Goal: Communication & Community: Answer question/provide support

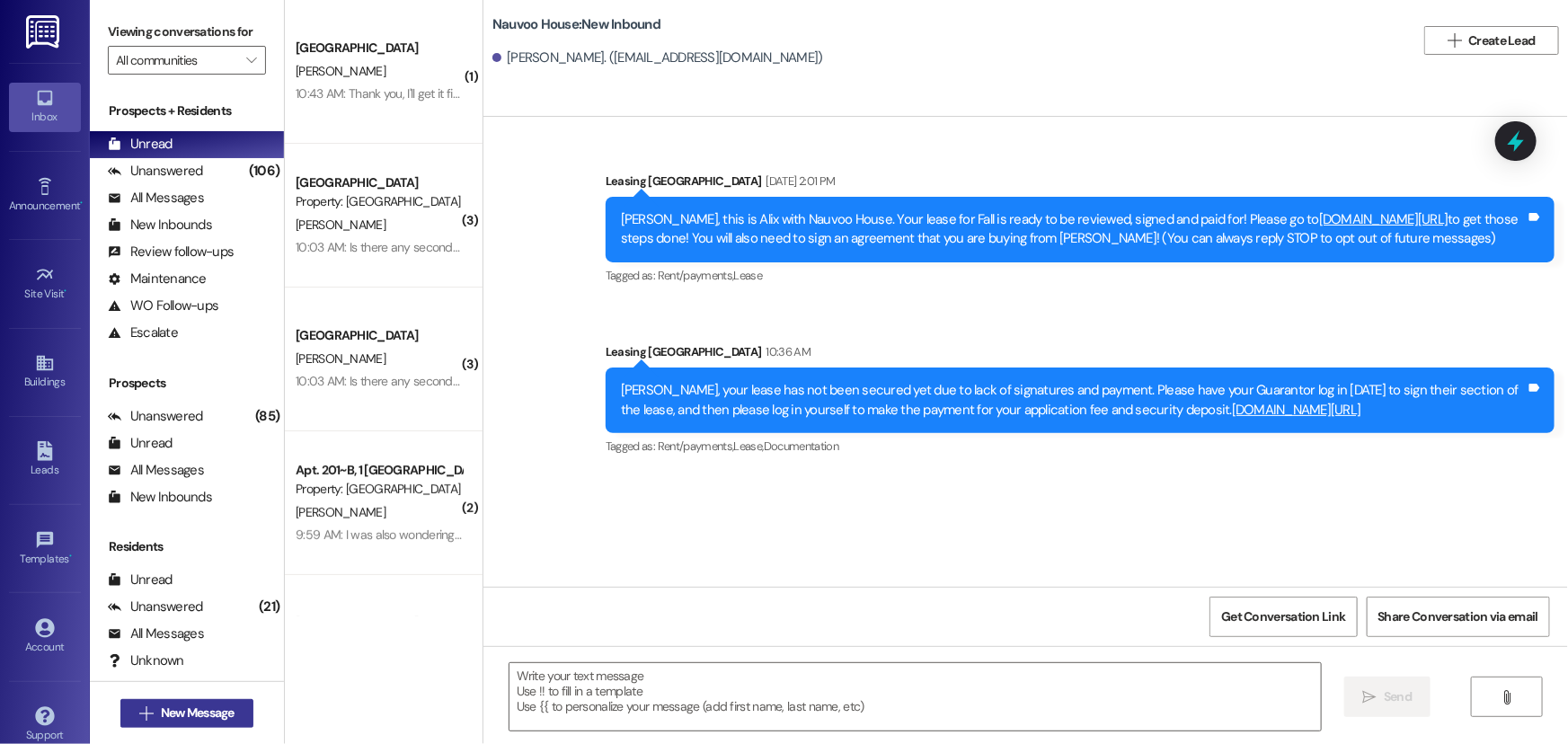
click at [167, 717] on span "New Message" at bounding box center [197, 712] width 73 height 19
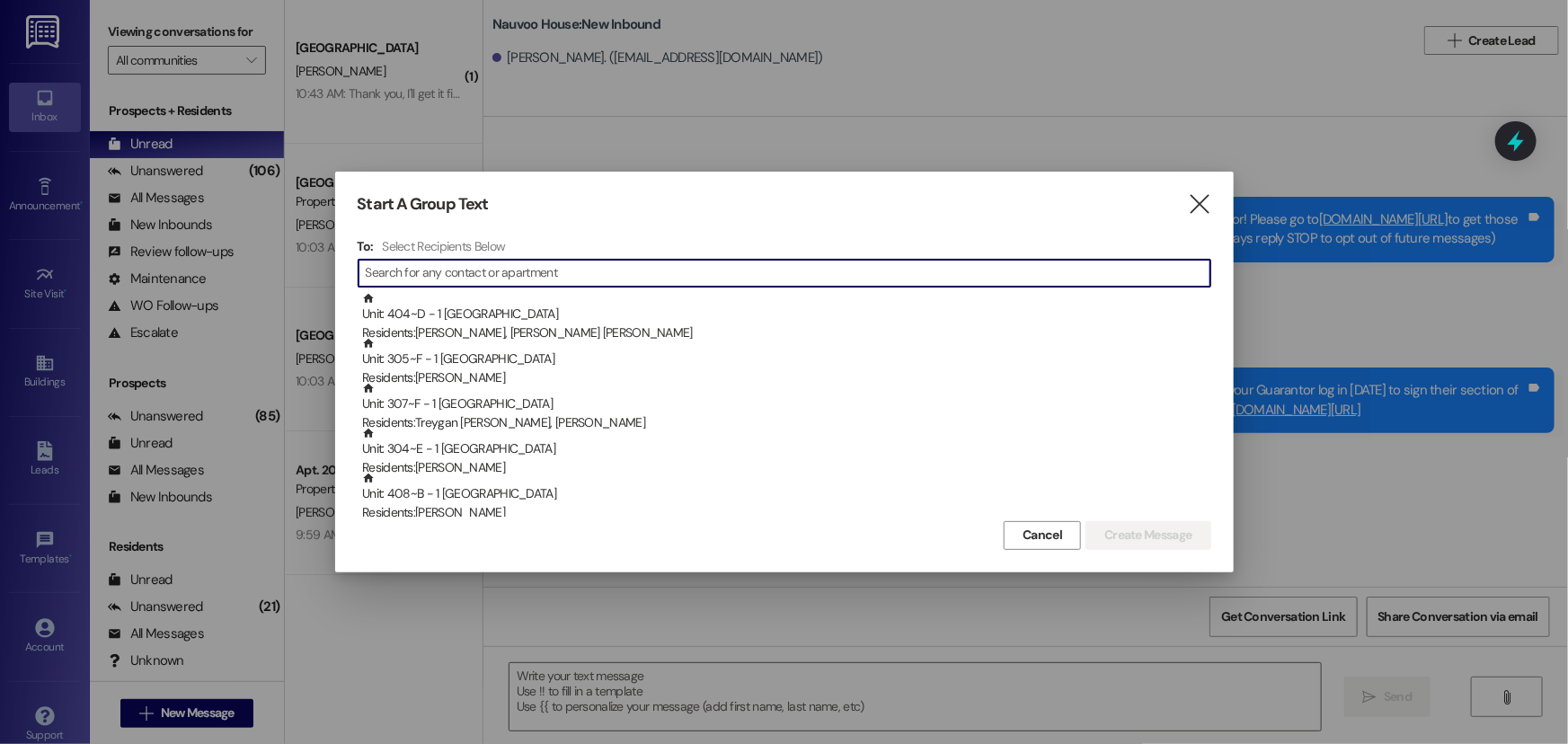
click at [381, 270] on input at bounding box center [788, 273] width 844 height 25
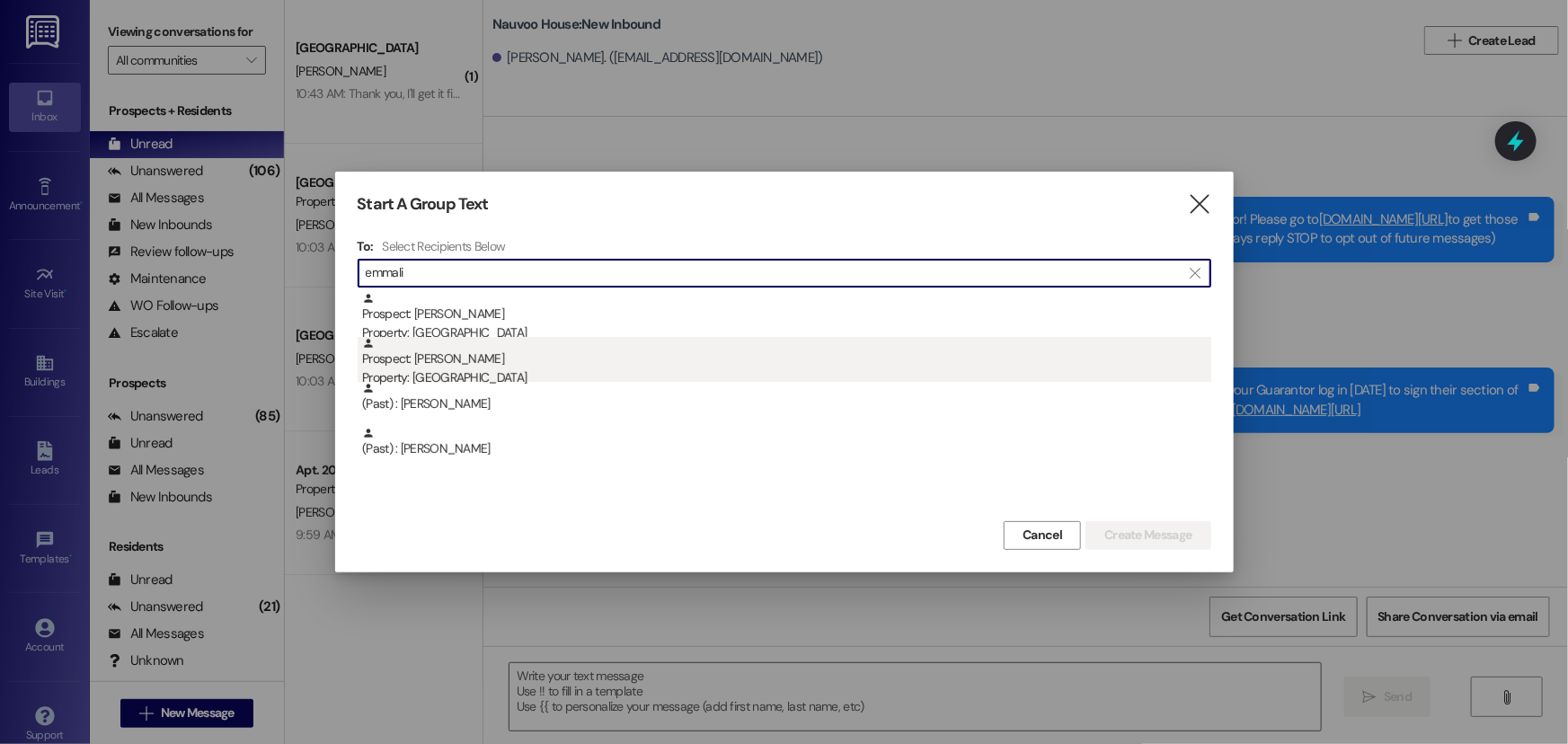
type input "emmali"
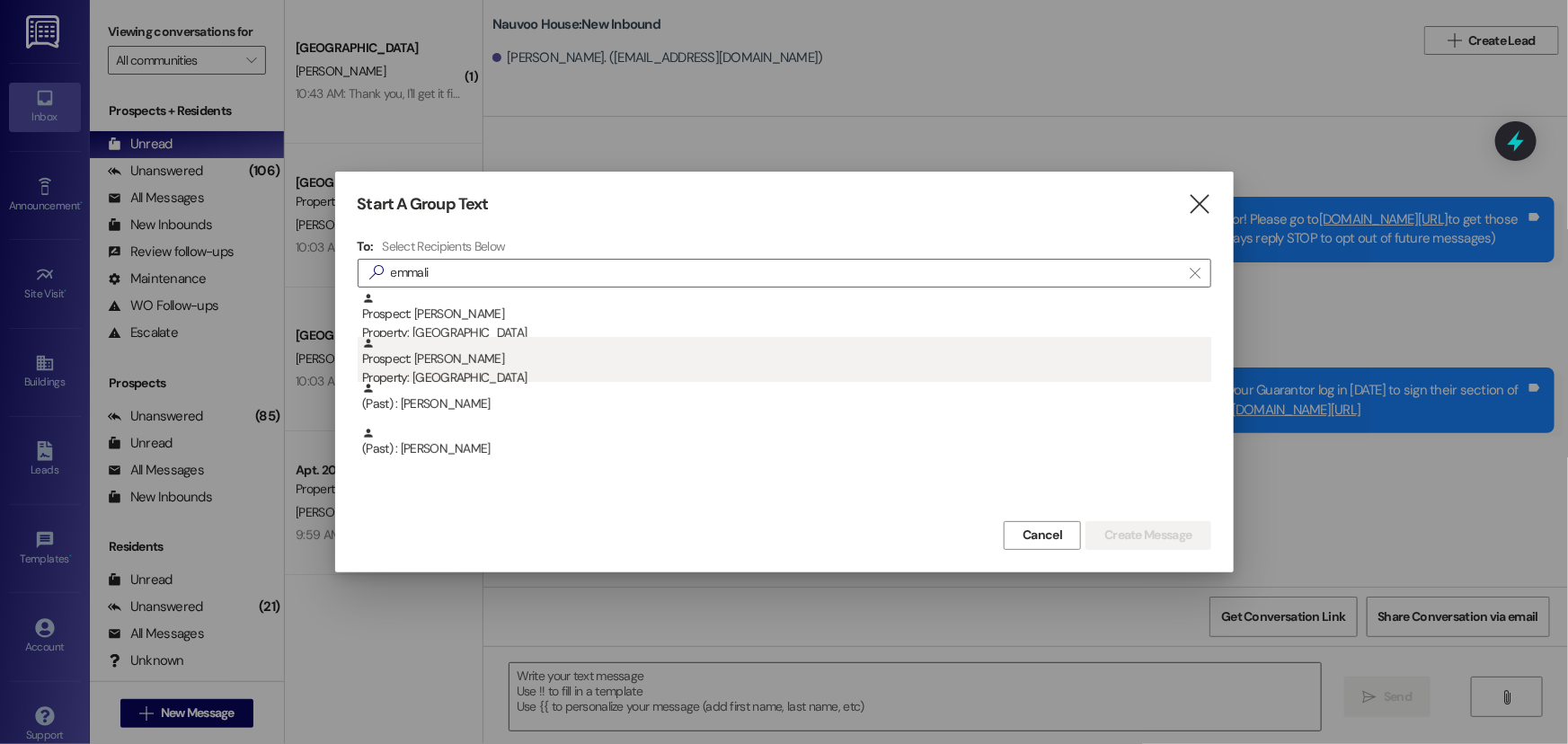
click at [470, 356] on div "Prospect: [PERSON_NAME] Property: [GEOGRAPHIC_DATA]" at bounding box center [786, 362] width 849 height 51
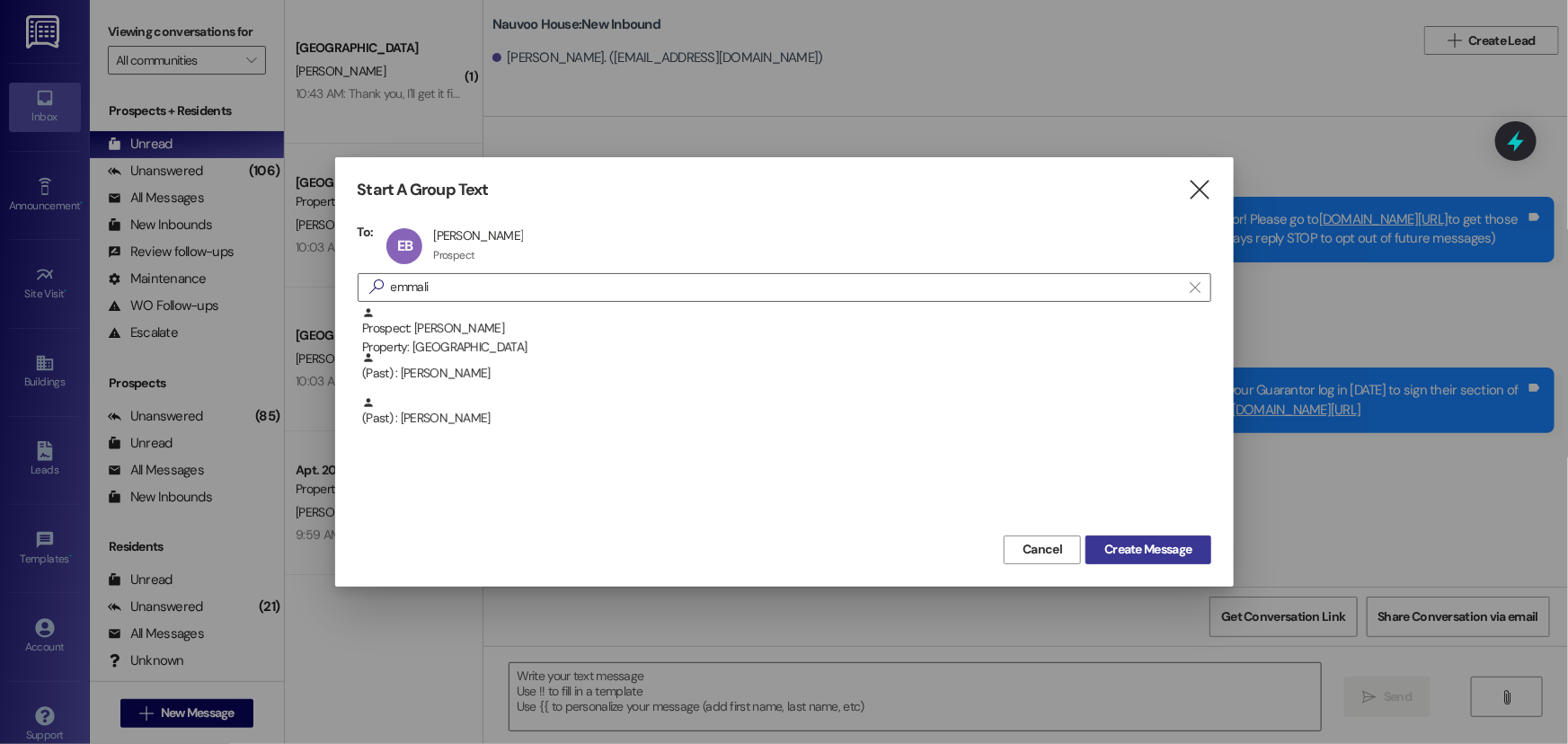
click at [1141, 553] on span "Create Message" at bounding box center [1148, 549] width 87 height 19
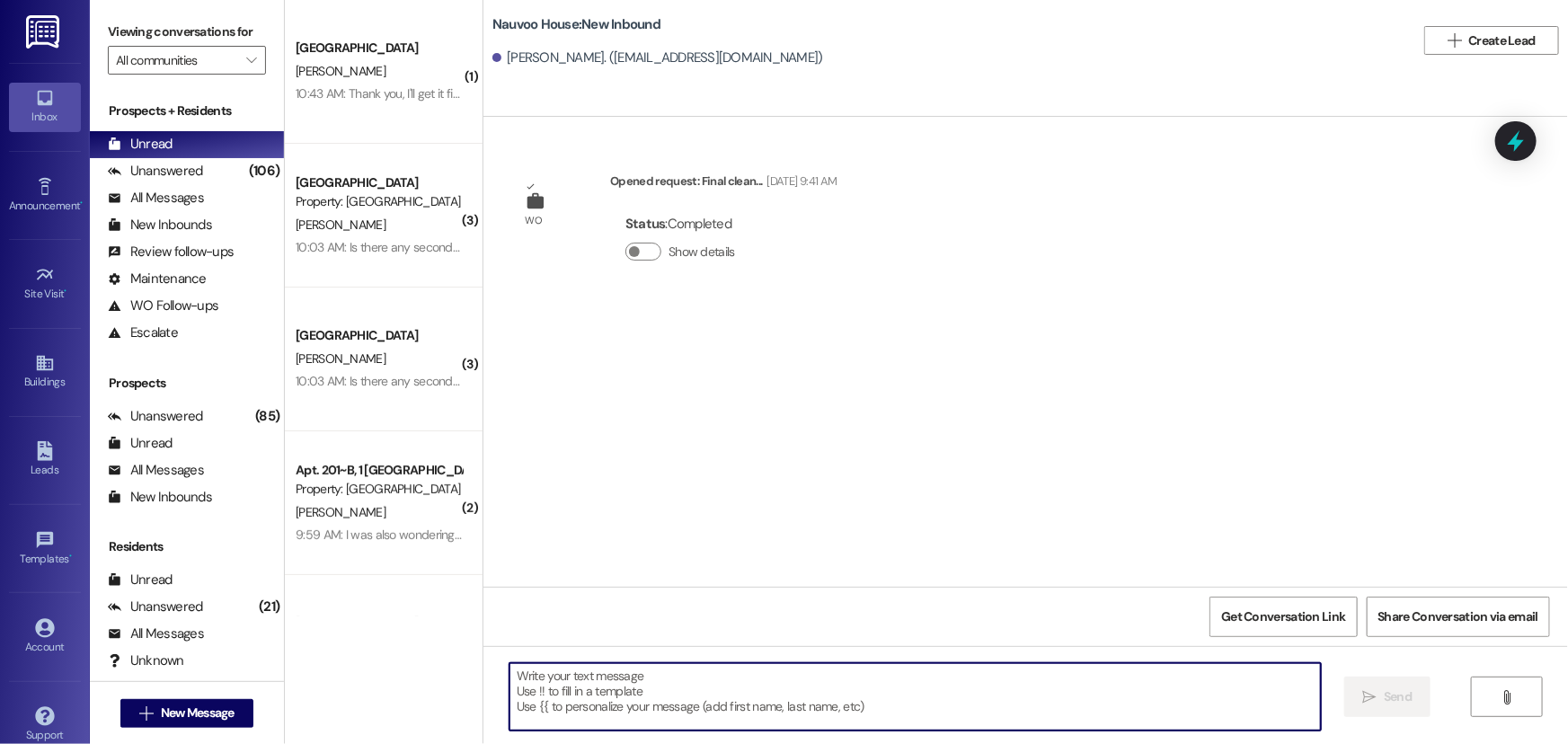
click at [545, 690] on textarea at bounding box center [915, 697] width 811 height 68
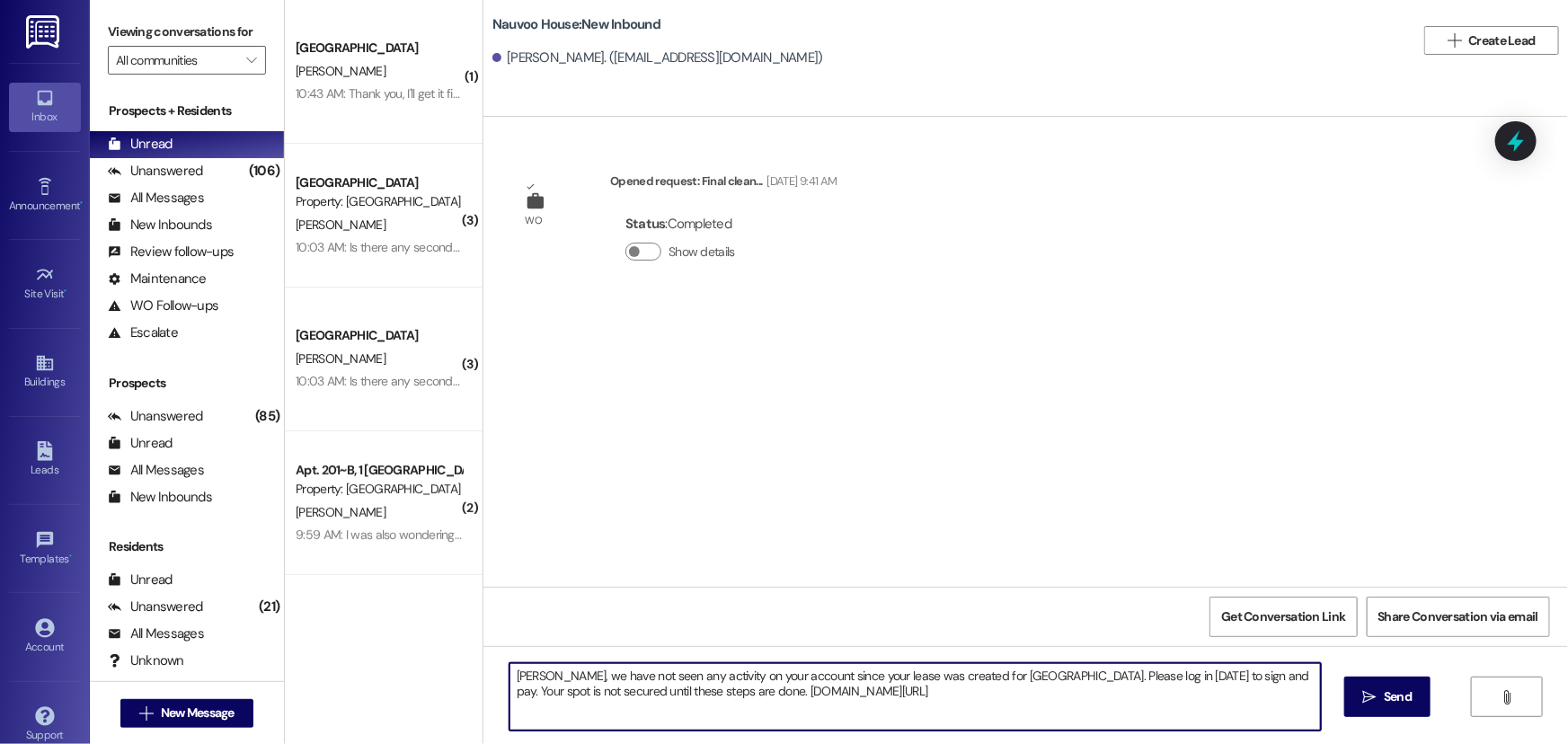
drag, startPoint x: 945, startPoint y: 701, endPoint x: 467, endPoint y: 651, distance: 480.6
click at [467, 651] on div "( 1 ) Nauvoo House Prospect [PERSON_NAME] 10:43 AM: Thank you, I'll get it figu…" at bounding box center [926, 372] width 1283 height 744
click at [1007, 696] on textarea "[PERSON_NAME], we have not seen any activity on your account since your lease w…" at bounding box center [915, 697] width 811 height 68
type textarea "[PERSON_NAME], we have not seen any activity on your account since your lease w…"
click at [1375, 699] on span " Send" at bounding box center [1387, 697] width 57 height 19
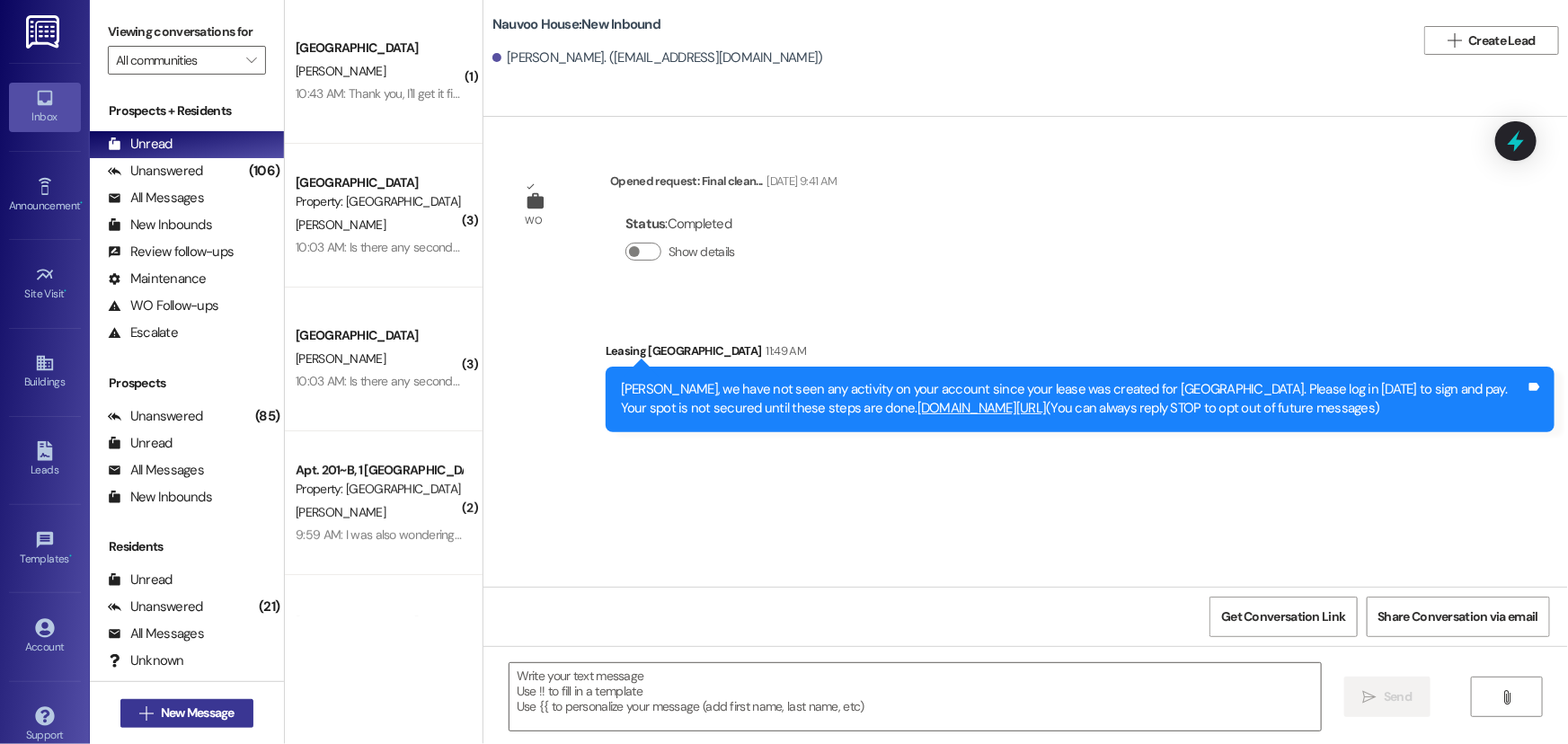
click at [214, 708] on span "New Message" at bounding box center [197, 712] width 73 height 19
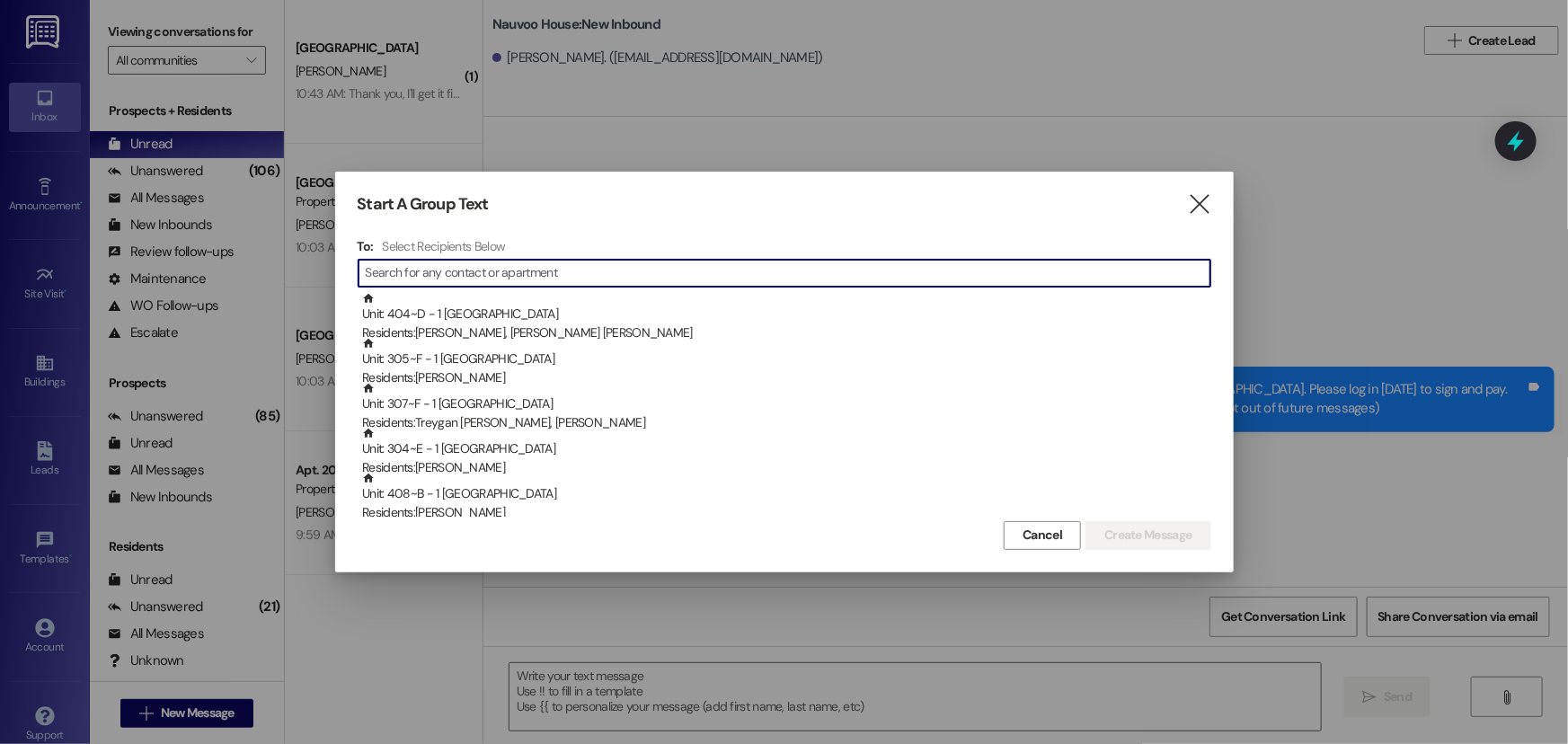
click at [500, 278] on input at bounding box center [788, 273] width 844 height 25
type input "a"
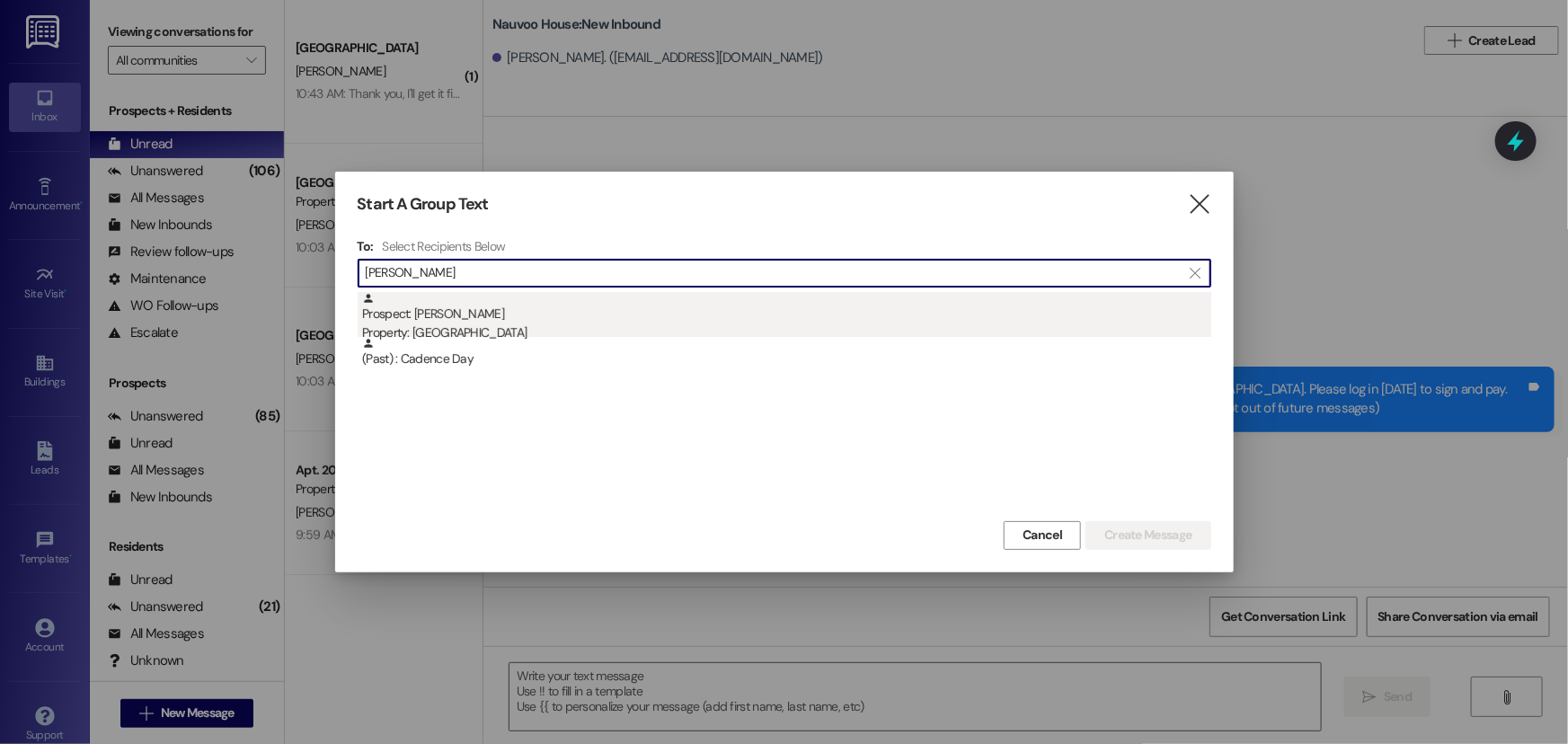
type input "[PERSON_NAME]"
click at [537, 316] on div "Prospect: [PERSON_NAME] Property: [GEOGRAPHIC_DATA]" at bounding box center [786, 317] width 849 height 51
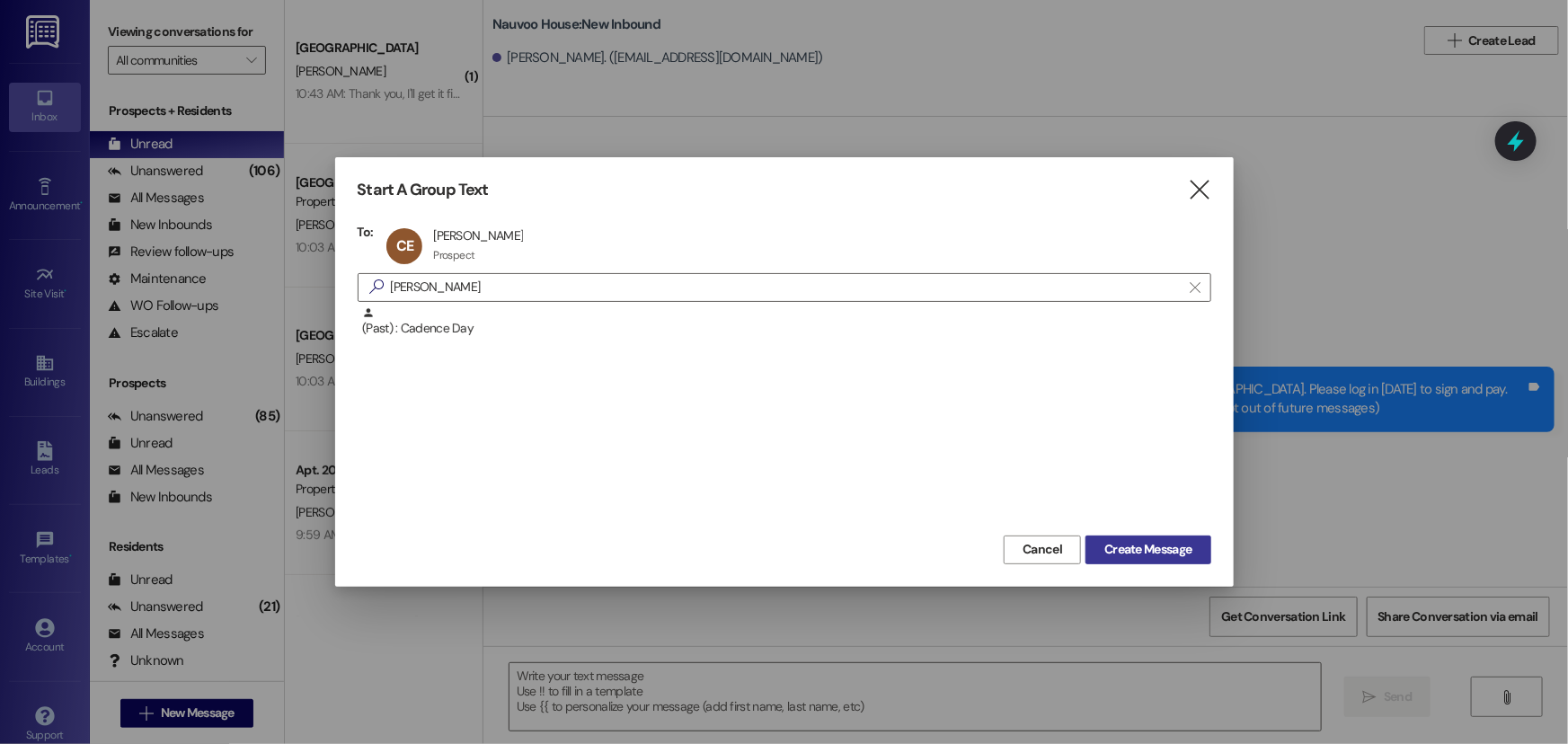
click at [1145, 541] on span "Create Message" at bounding box center [1148, 549] width 87 height 19
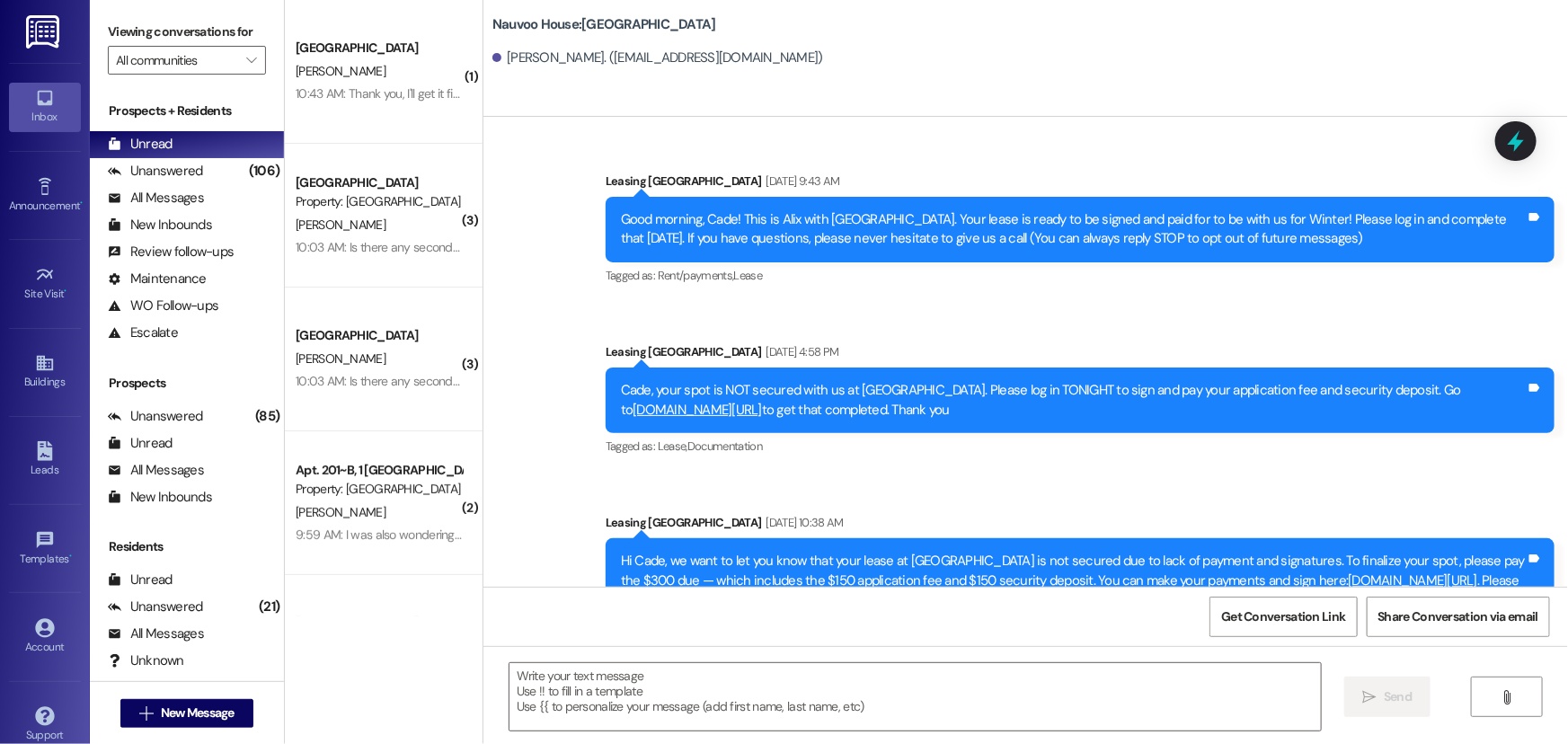
scroll to position [76, 0]
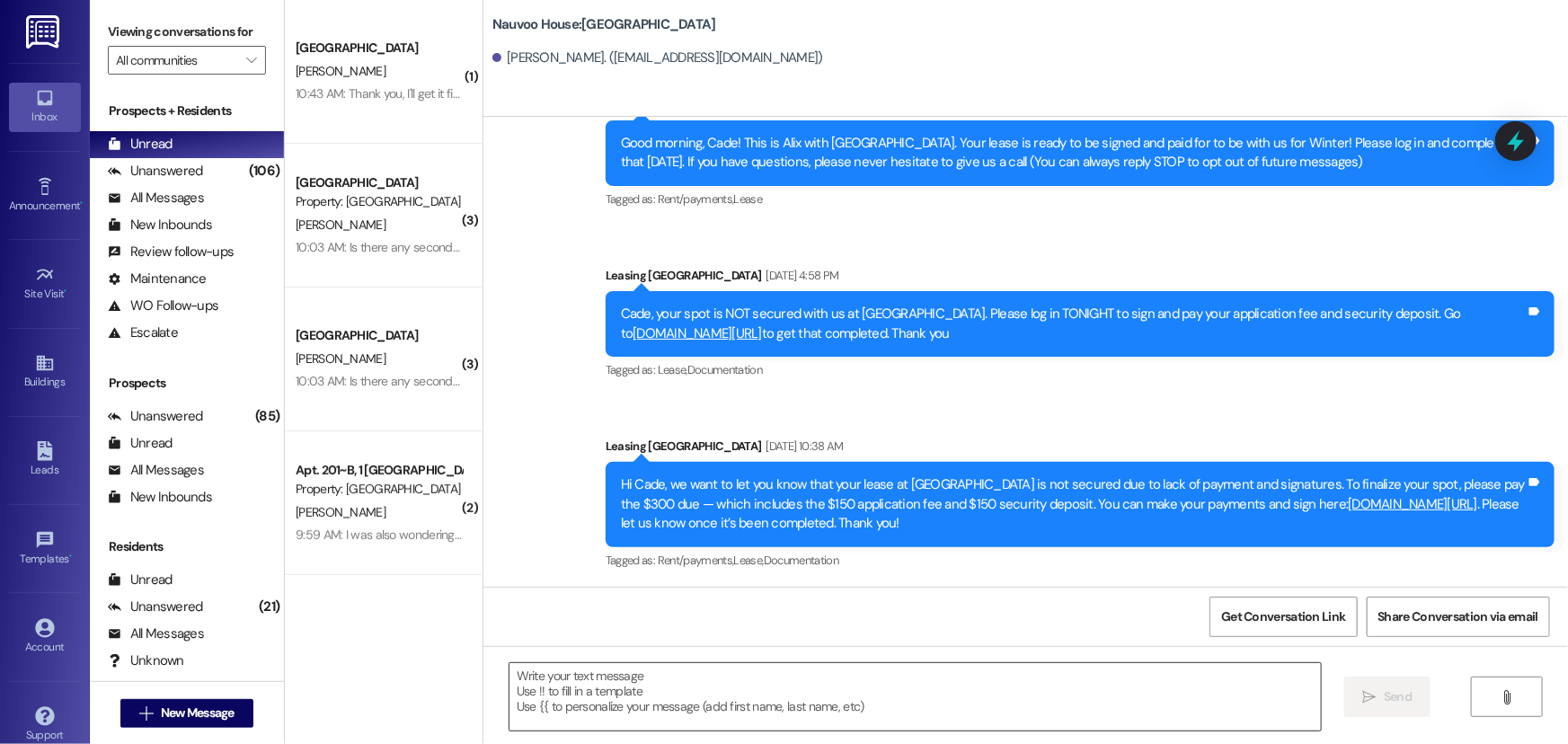
click at [631, 677] on textarea at bounding box center [915, 697] width 811 height 68
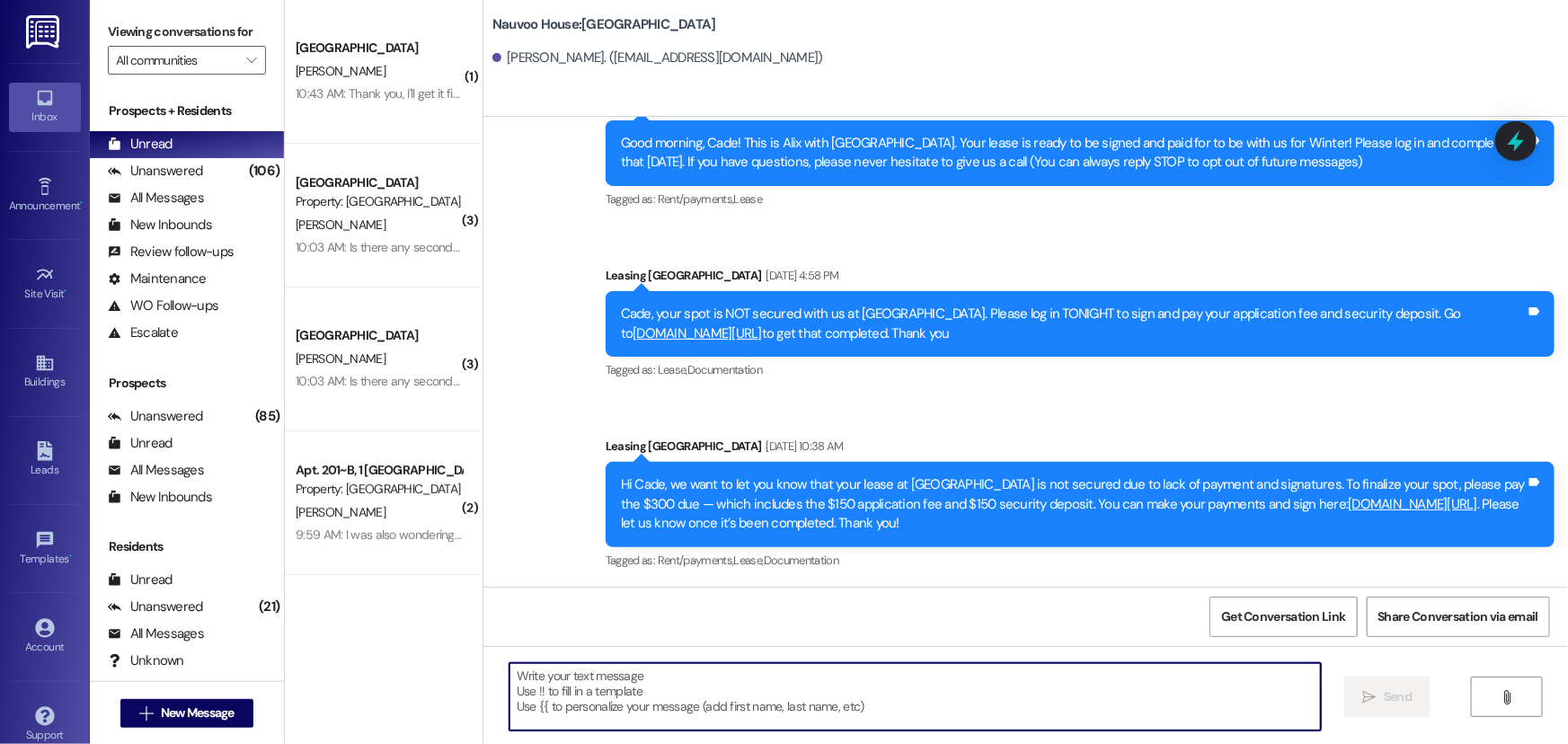
type textarea "A"
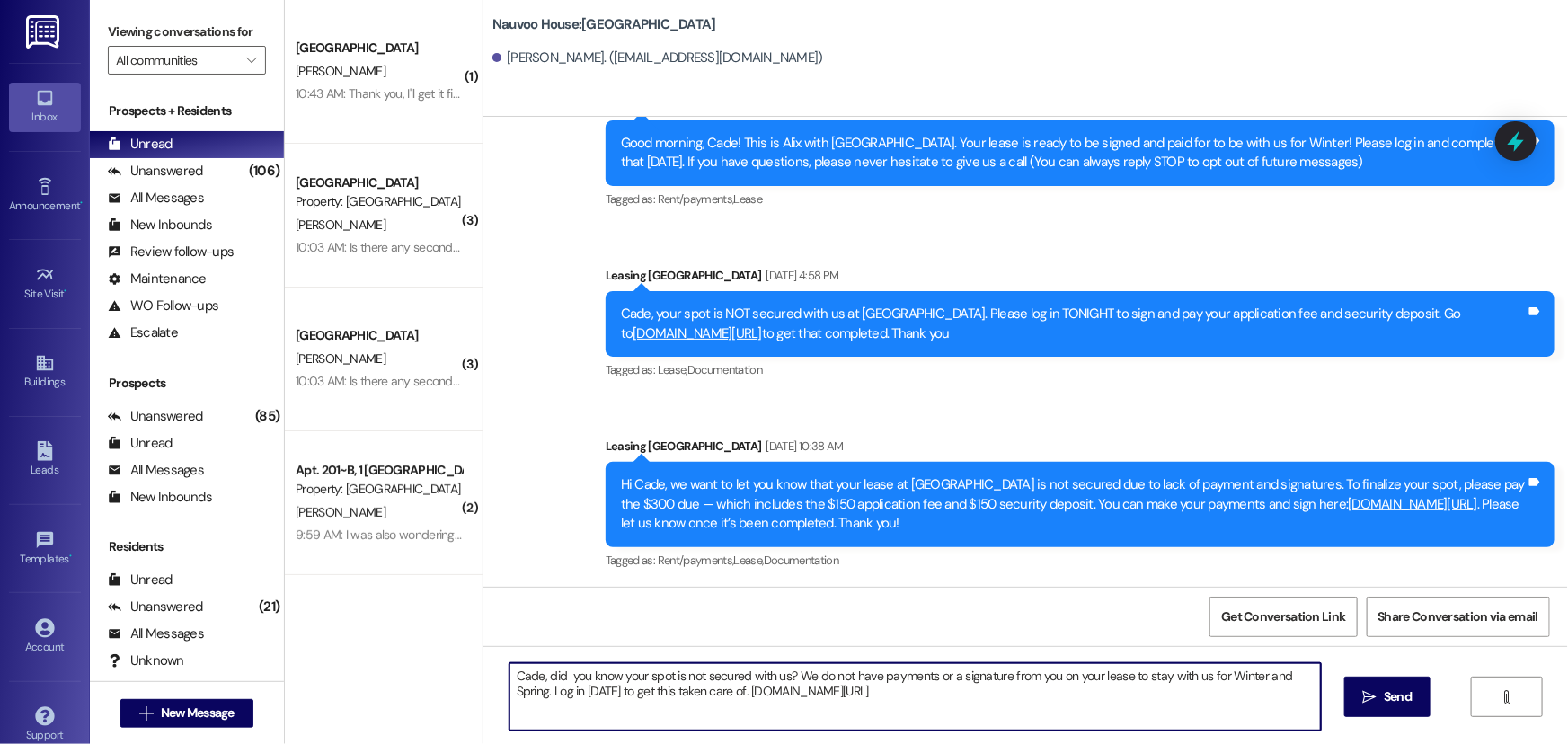
drag, startPoint x: 980, startPoint y: 709, endPoint x: 470, endPoint y: 665, distance: 511.9
click at [470, 665] on div "( 1 ) Nauvoo House Prospect [PERSON_NAME] 10:43 AM: Thank you, I'll get it figu…" at bounding box center [926, 372] width 1283 height 744
click at [946, 686] on textarea "Cade, did you know your spot is not secured with us? We do not have payments or…" at bounding box center [915, 697] width 811 height 68
type textarea "Cade, did you know your spot is not secured with us? We do not have payments or…"
click at [1390, 693] on span "Send" at bounding box center [1397, 697] width 28 height 19
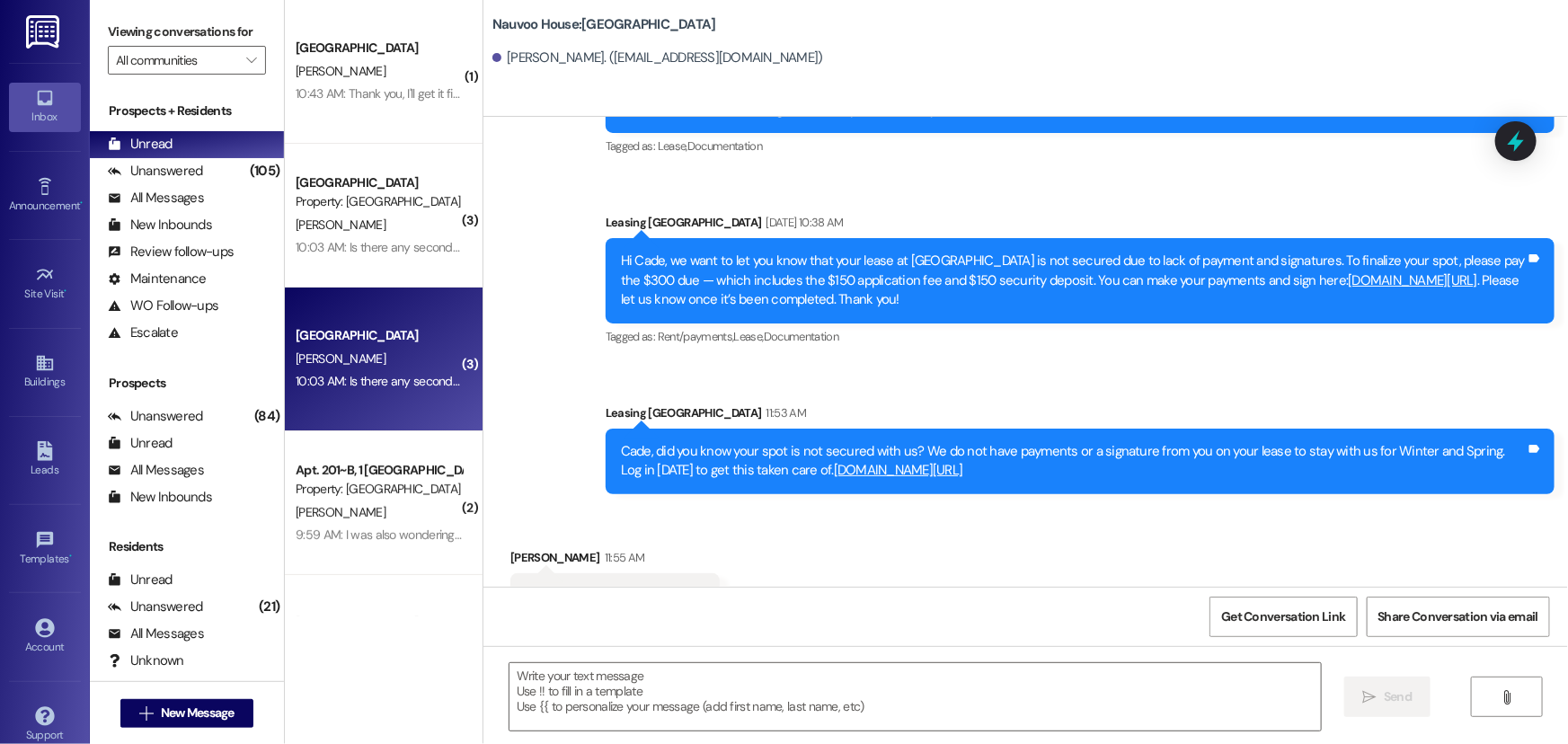
scroll to position [345, 0]
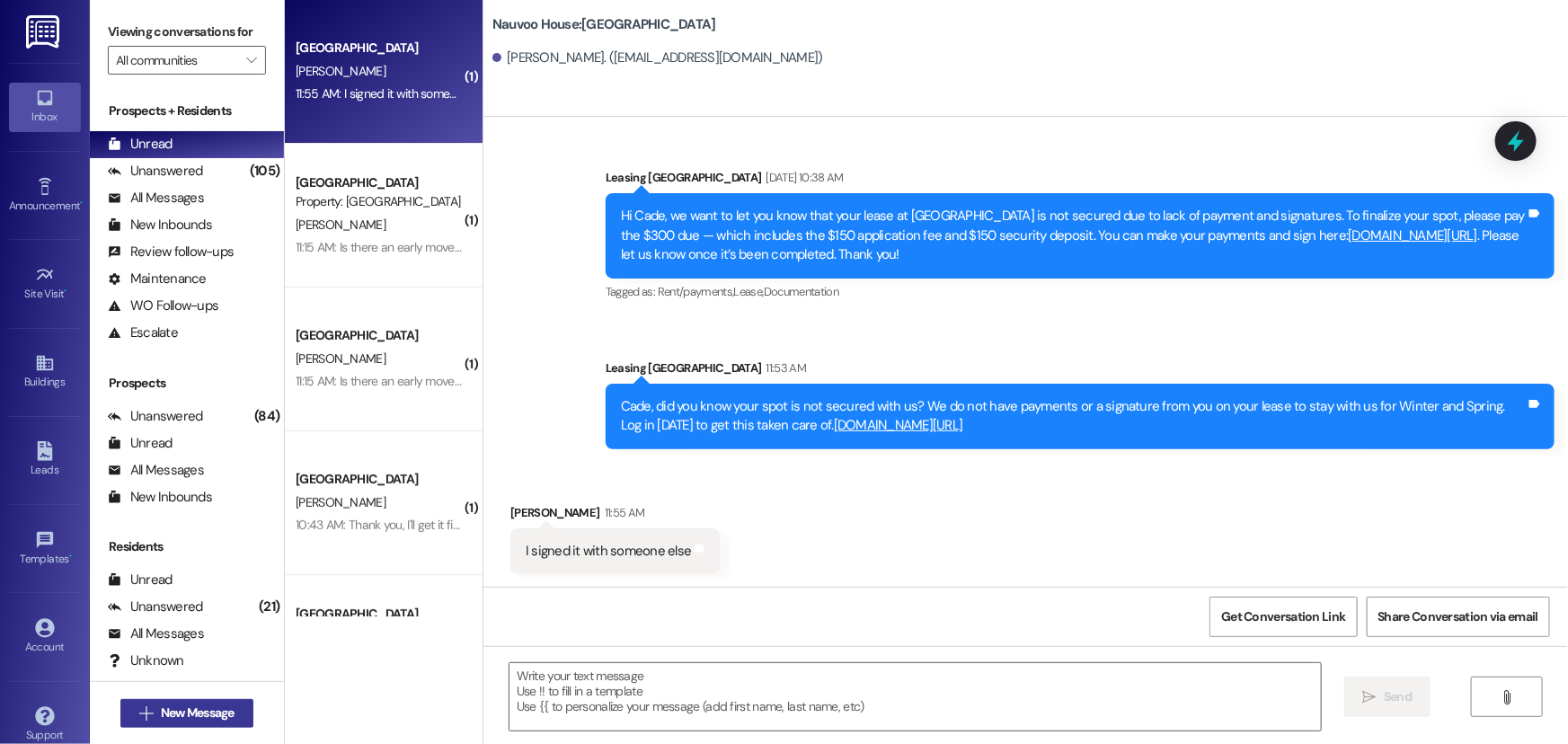
click at [157, 719] on span "New Message" at bounding box center [197, 712] width 81 height 19
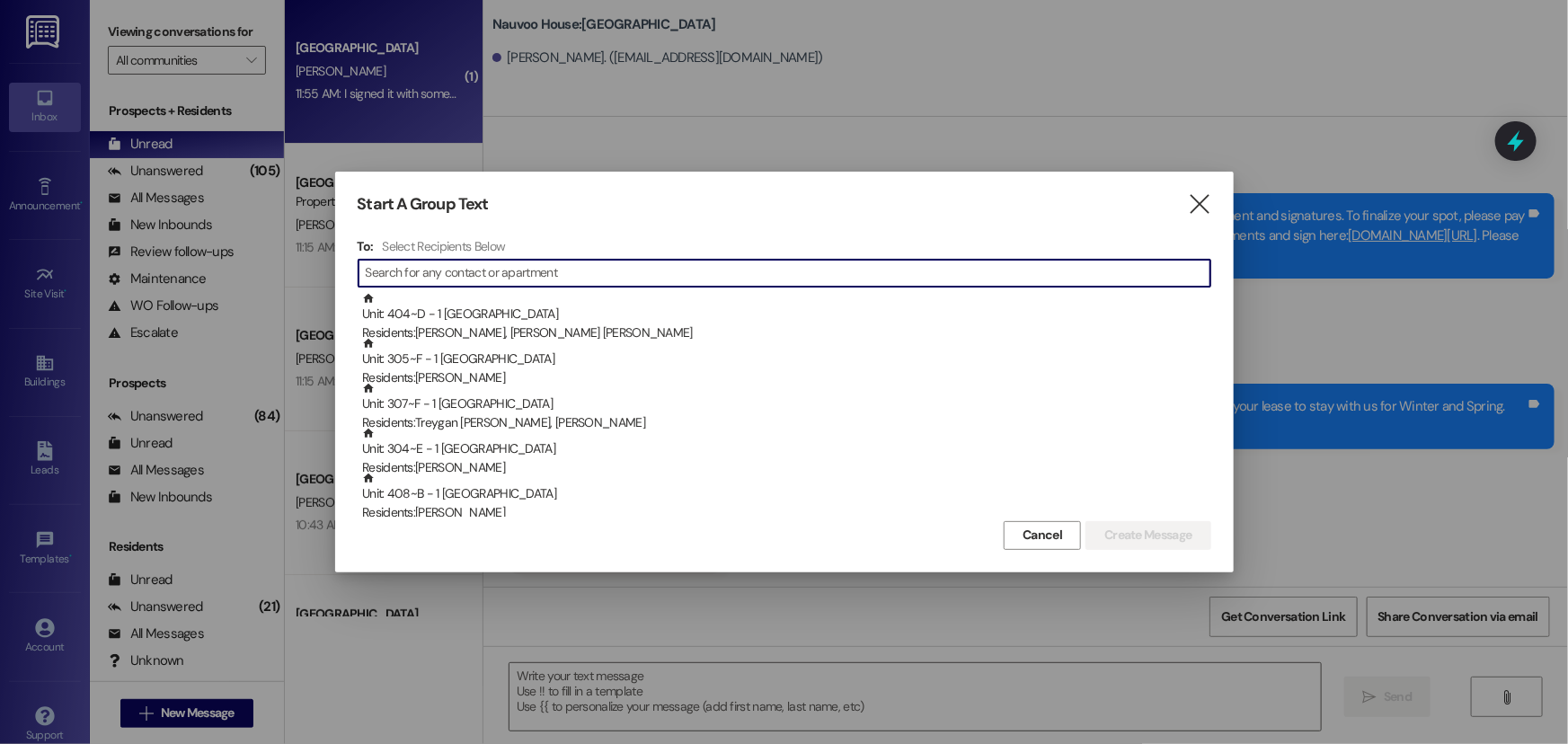
click at [609, 275] on input at bounding box center [788, 273] width 844 height 25
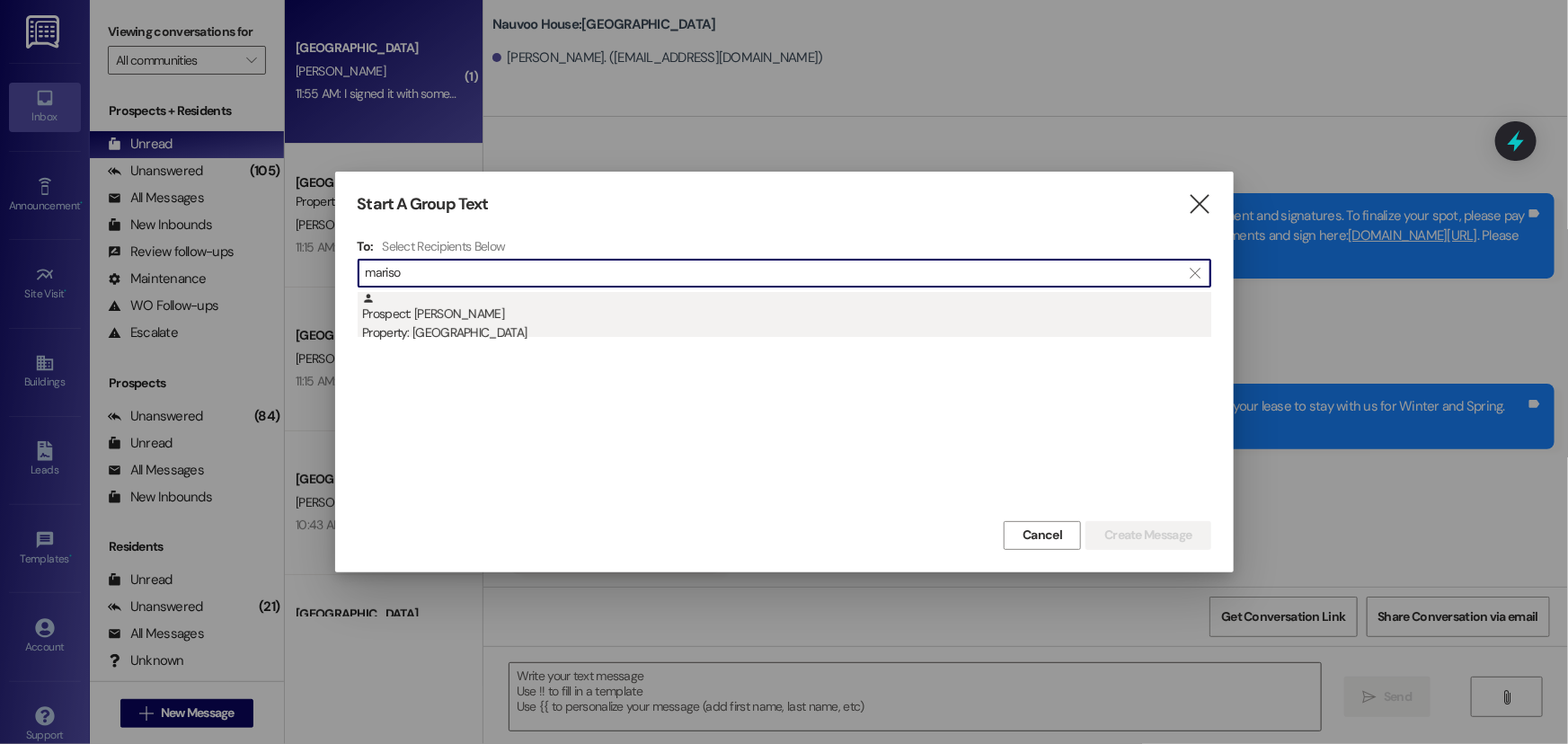
type input "mariso"
click at [553, 326] on div "Property: [GEOGRAPHIC_DATA]" at bounding box center [786, 333] width 849 height 19
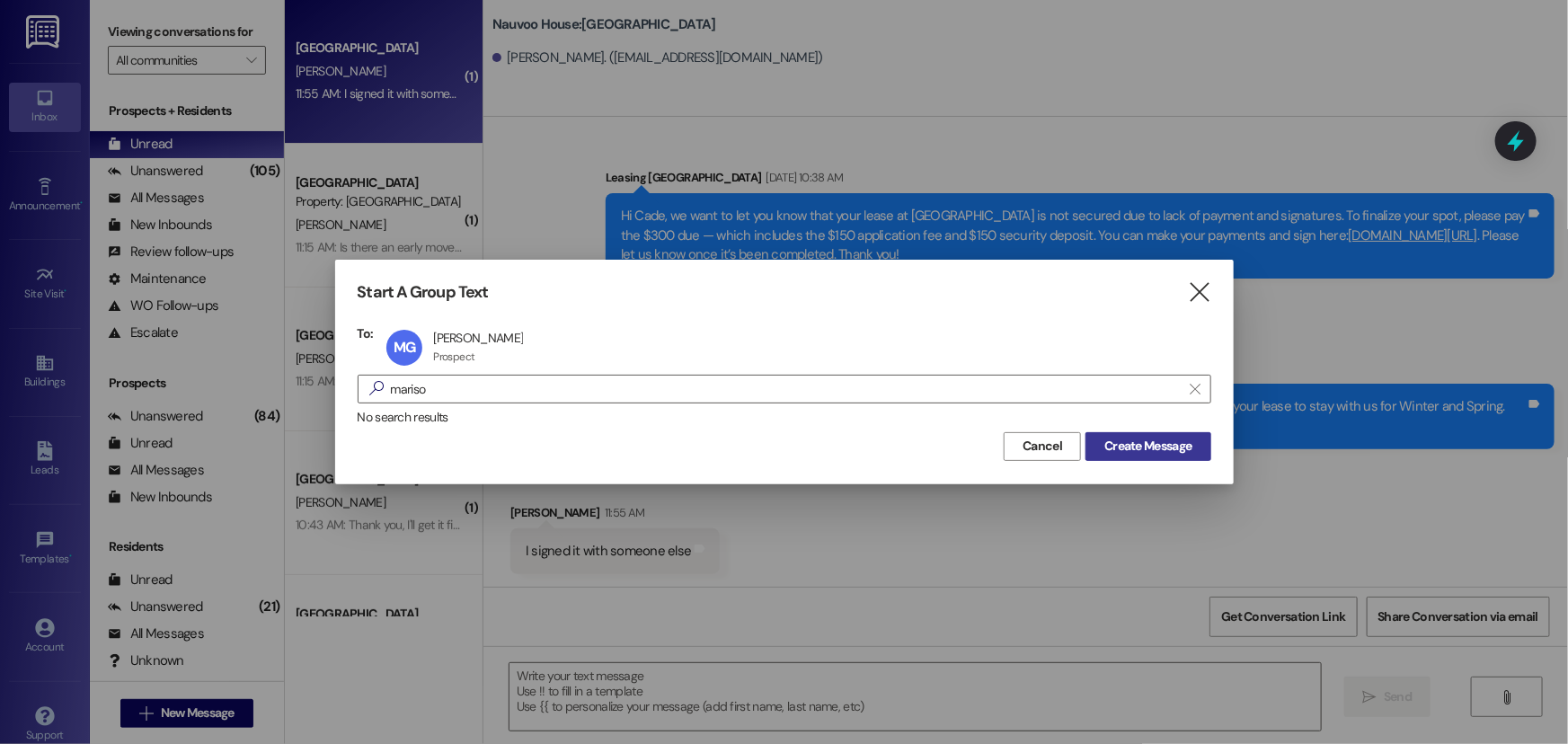
click at [1129, 447] on span "Create Message" at bounding box center [1148, 446] width 87 height 19
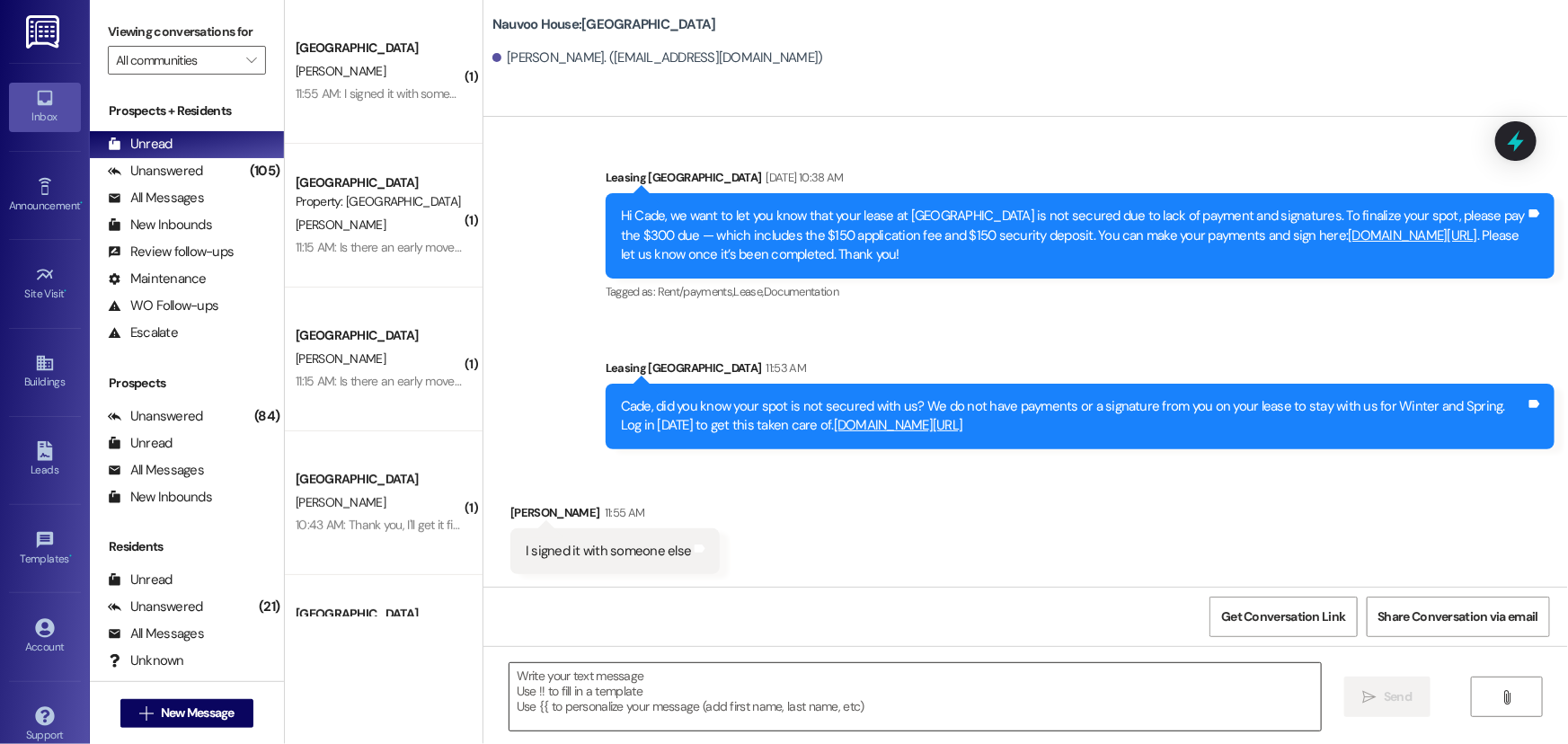
scroll to position [0, 0]
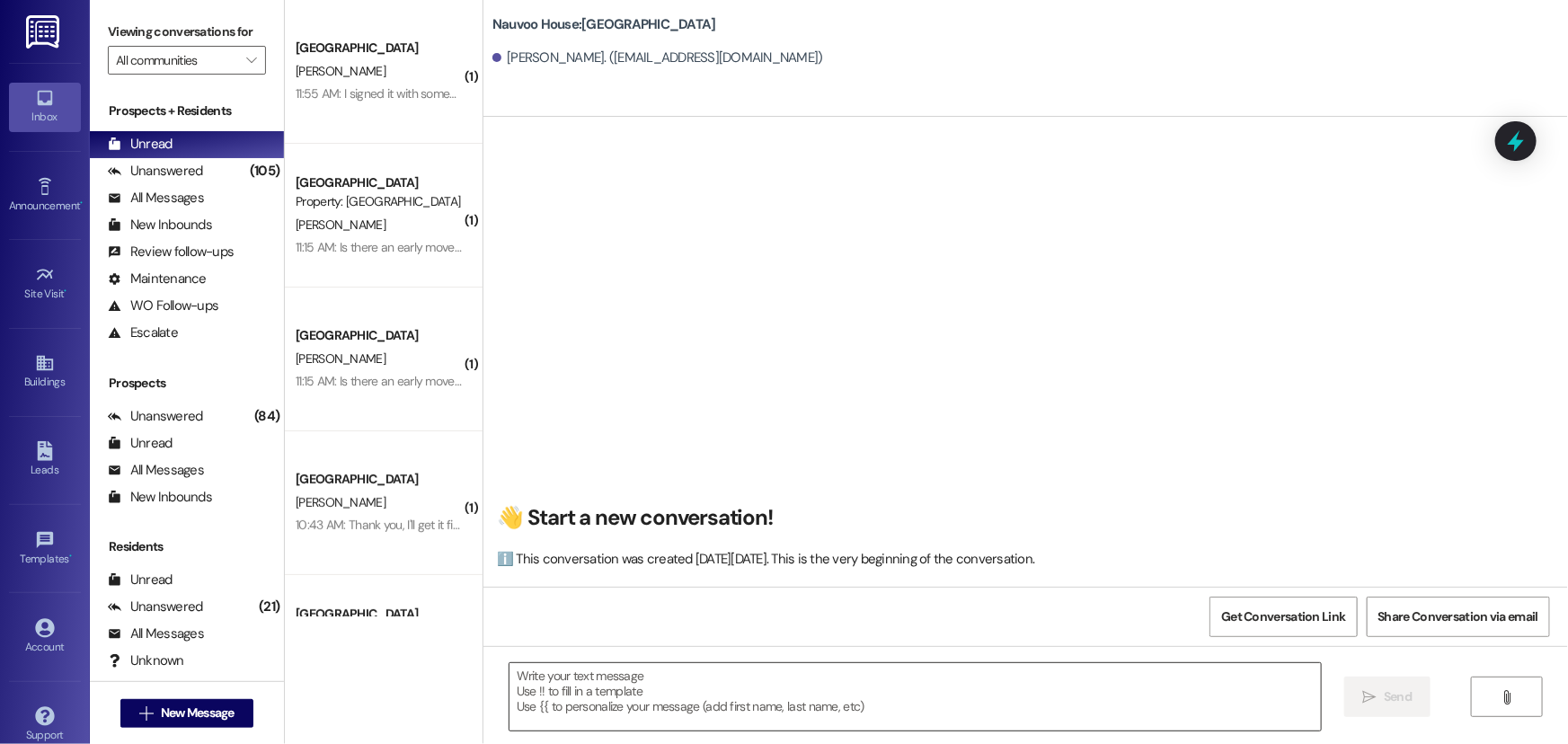
click at [575, 711] on textarea at bounding box center [915, 697] width 811 height 68
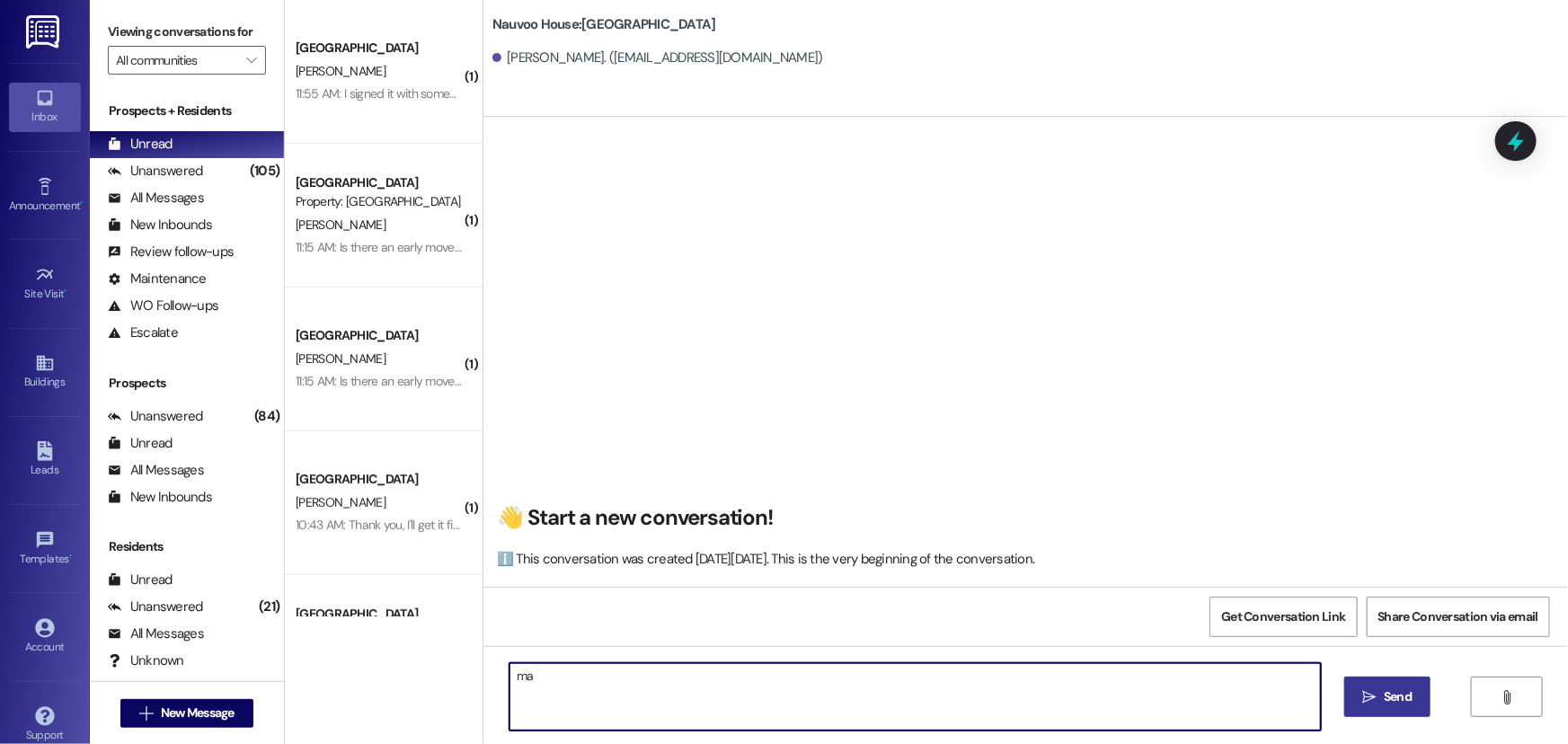
type textarea "m"
drag, startPoint x: 1017, startPoint y: 681, endPoint x: 395, endPoint y: 694, distance: 622.1
click at [395, 694] on div "( 1 ) [GEOGRAPHIC_DATA] Prospect [PERSON_NAME] 11:55 AM: I signed it with someo…" at bounding box center [926, 372] width 1283 height 744
click at [1022, 696] on textarea "[PERSON_NAME], this is Alix with Nauvoo House. Please give me a call when you c…" at bounding box center [915, 697] width 811 height 68
type textarea "[PERSON_NAME], this is Alix with Nauvoo House. Please give me a call when you c…"
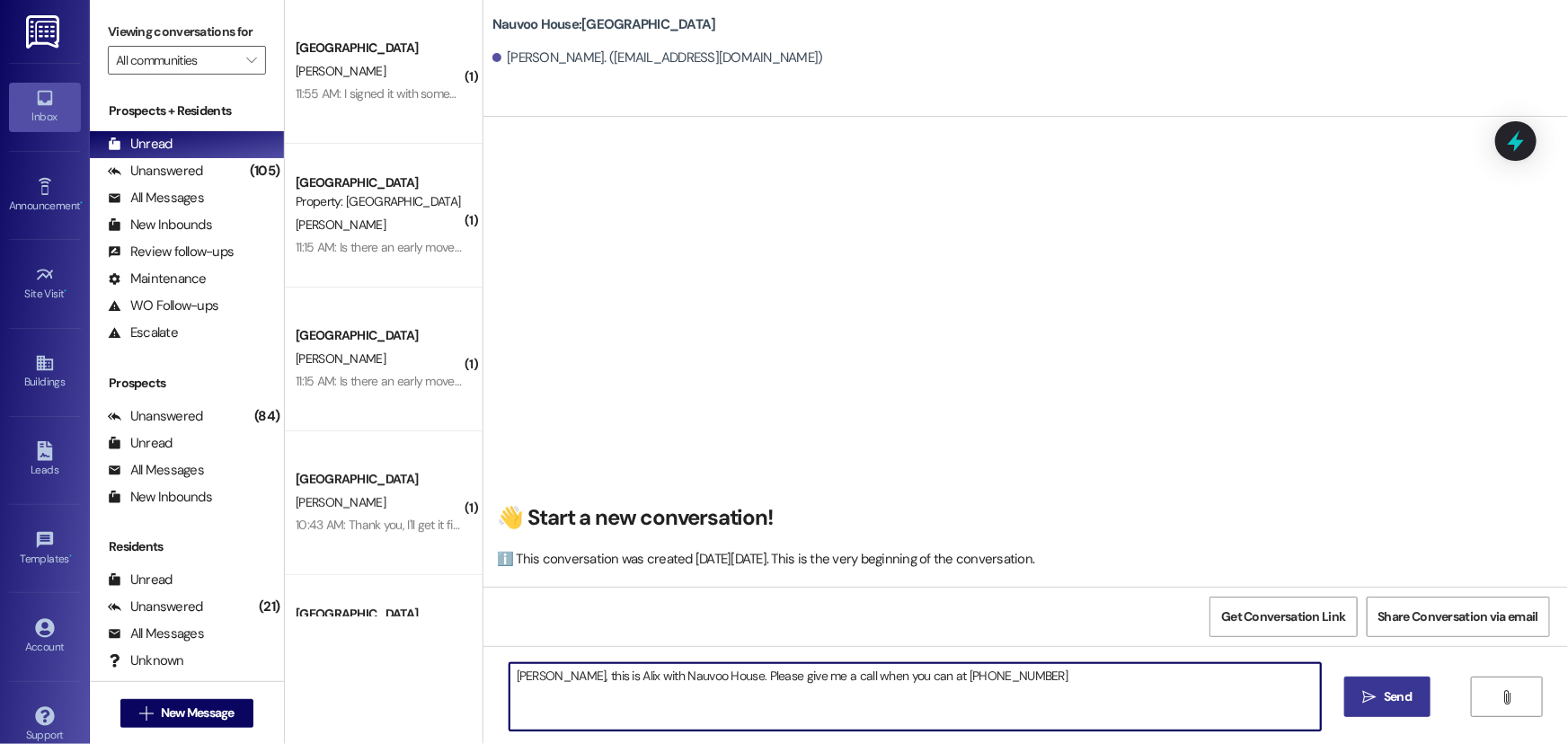
click at [1376, 689] on span " Send" at bounding box center [1387, 697] width 57 height 19
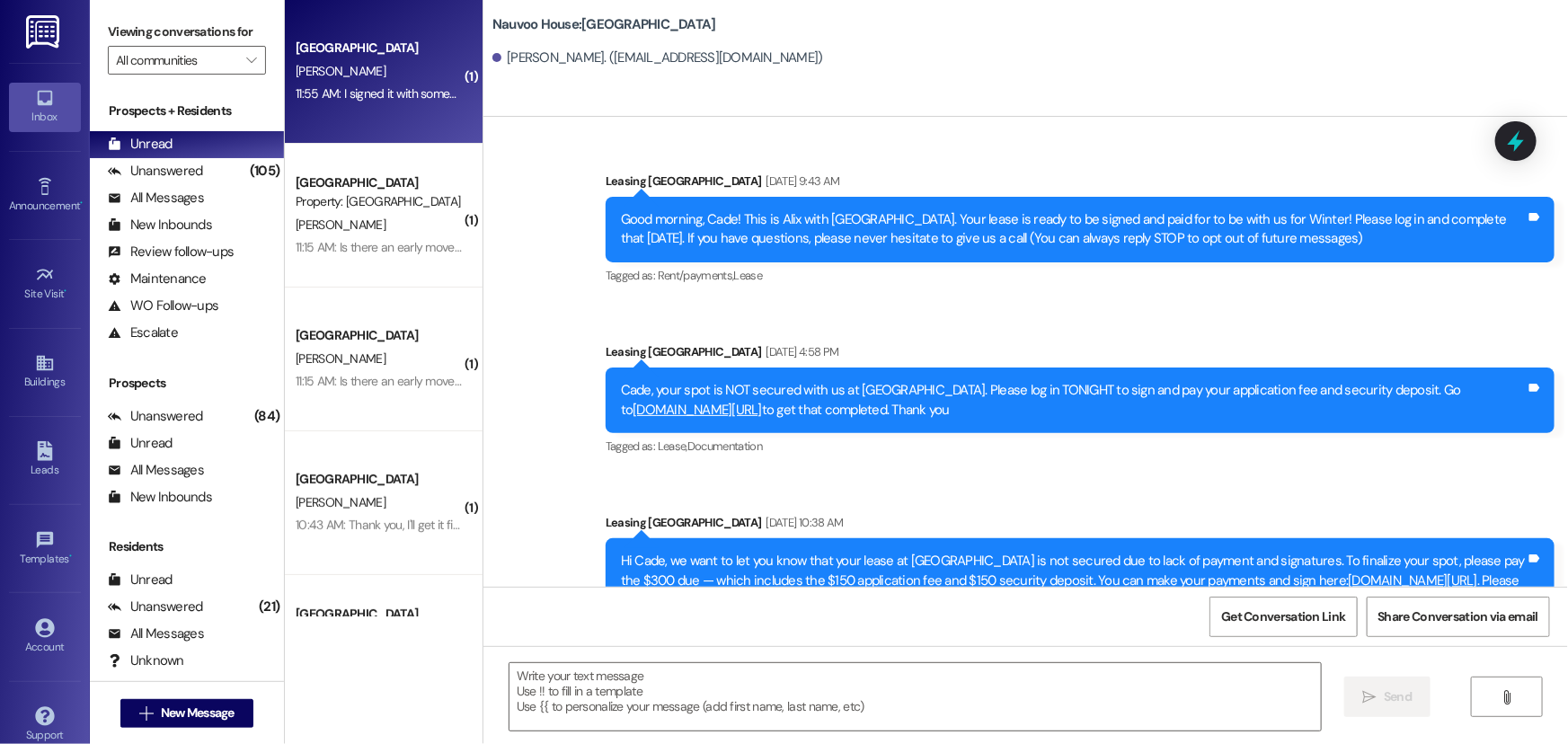
scroll to position [372, 0]
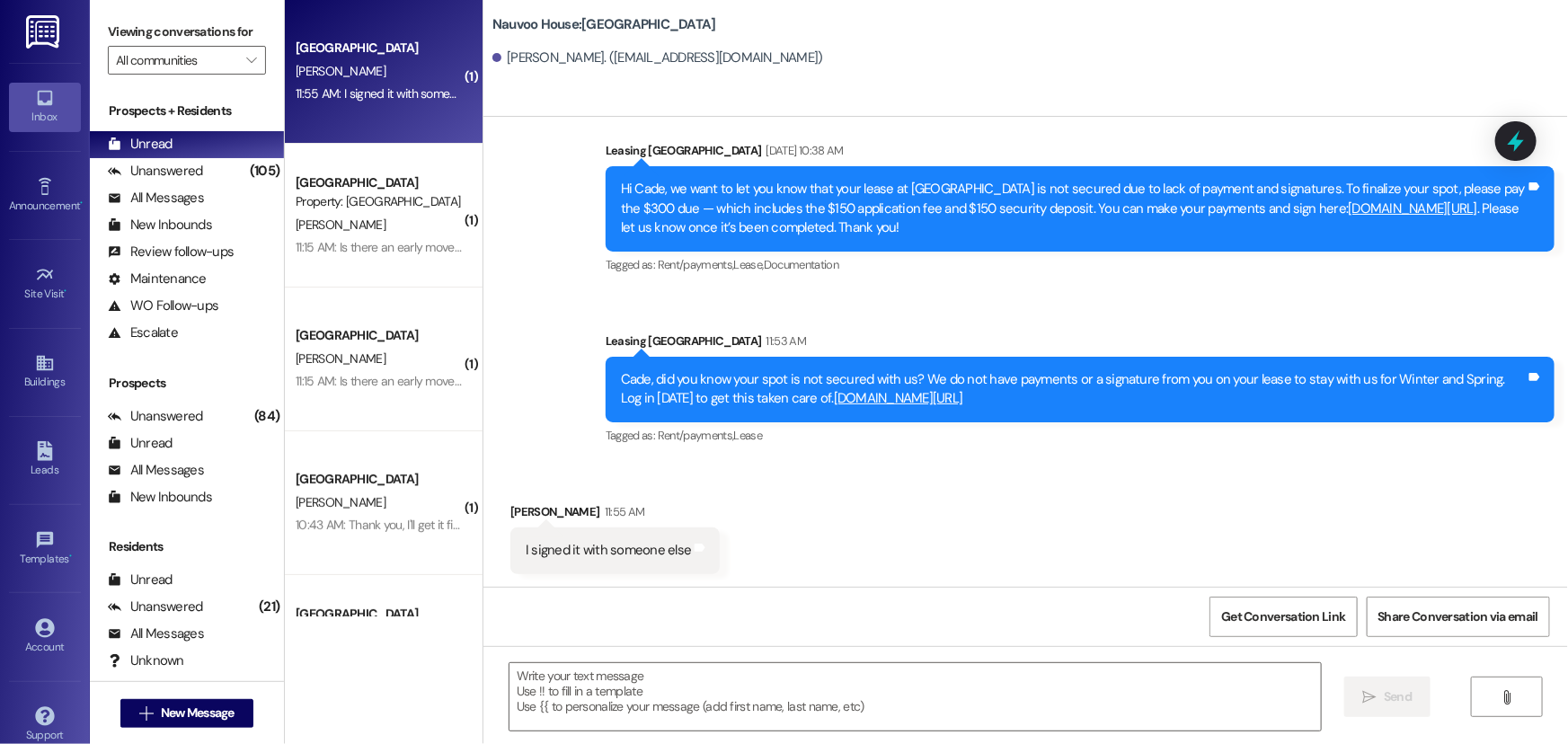
click at [590, 703] on textarea at bounding box center [915, 697] width 811 height 68
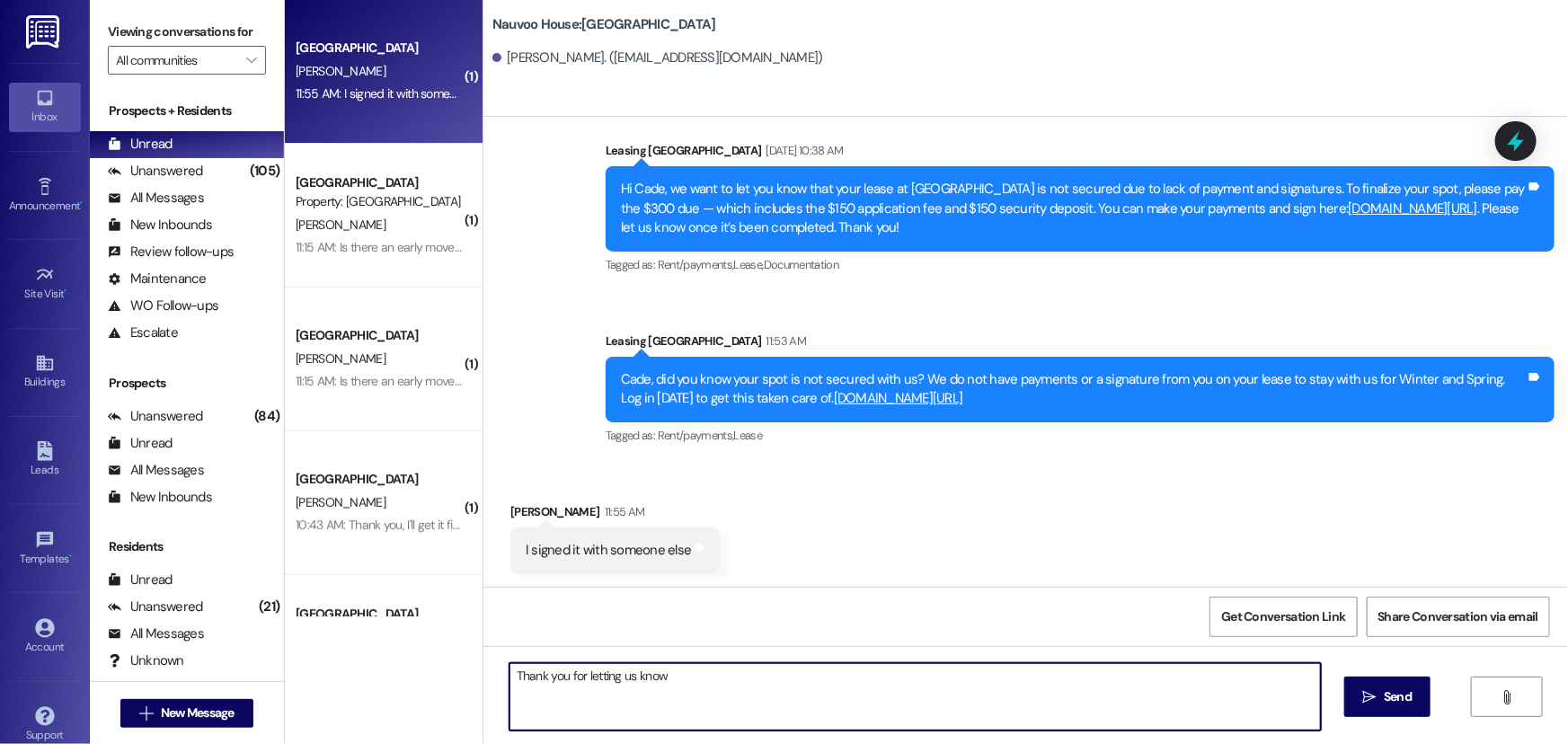
type textarea "Thank you for letting us know!"
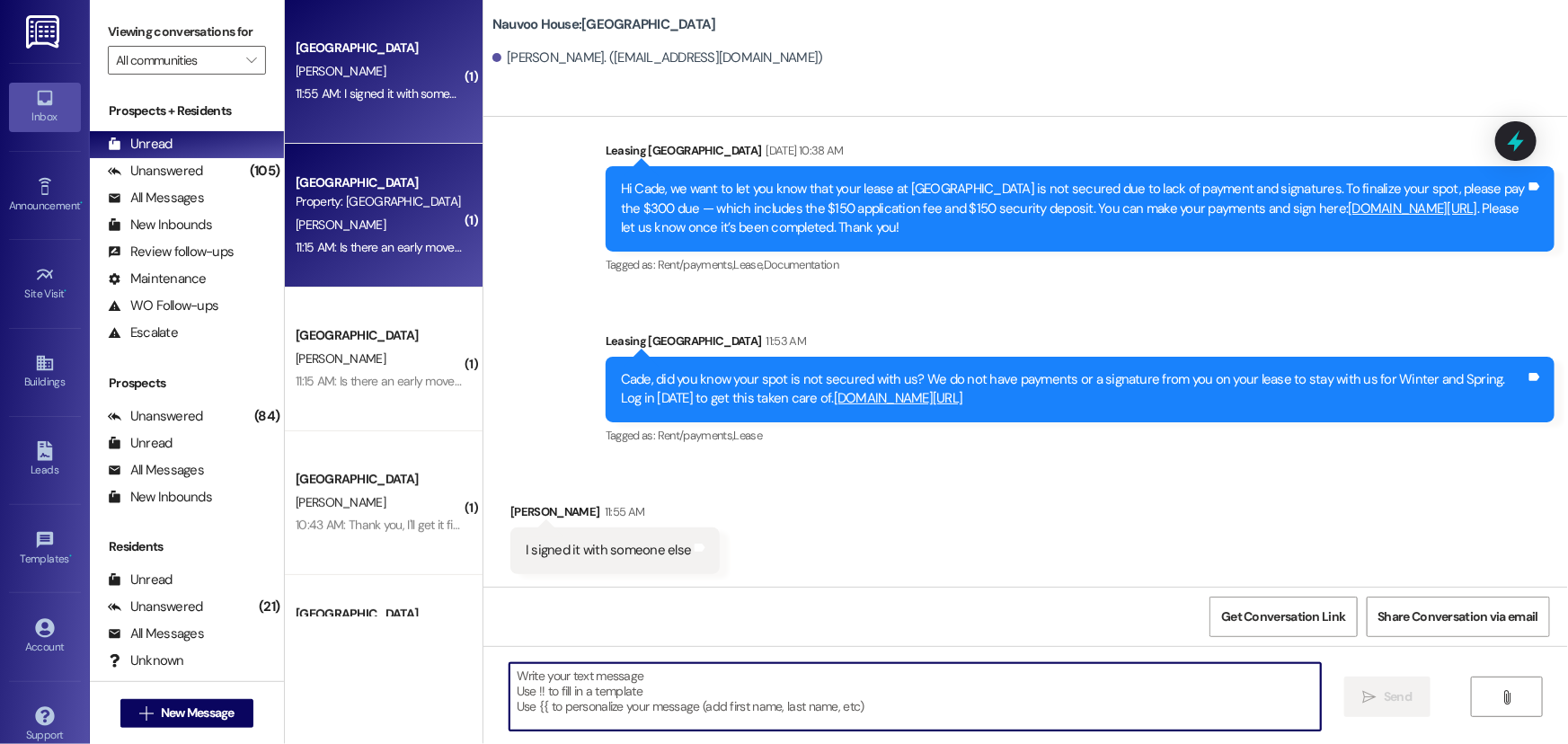
click at [345, 240] on div "11:15 AM: Is there an early move in option available? 11:15 AM: Is there an ear…" at bounding box center [426, 247] width 261 height 16
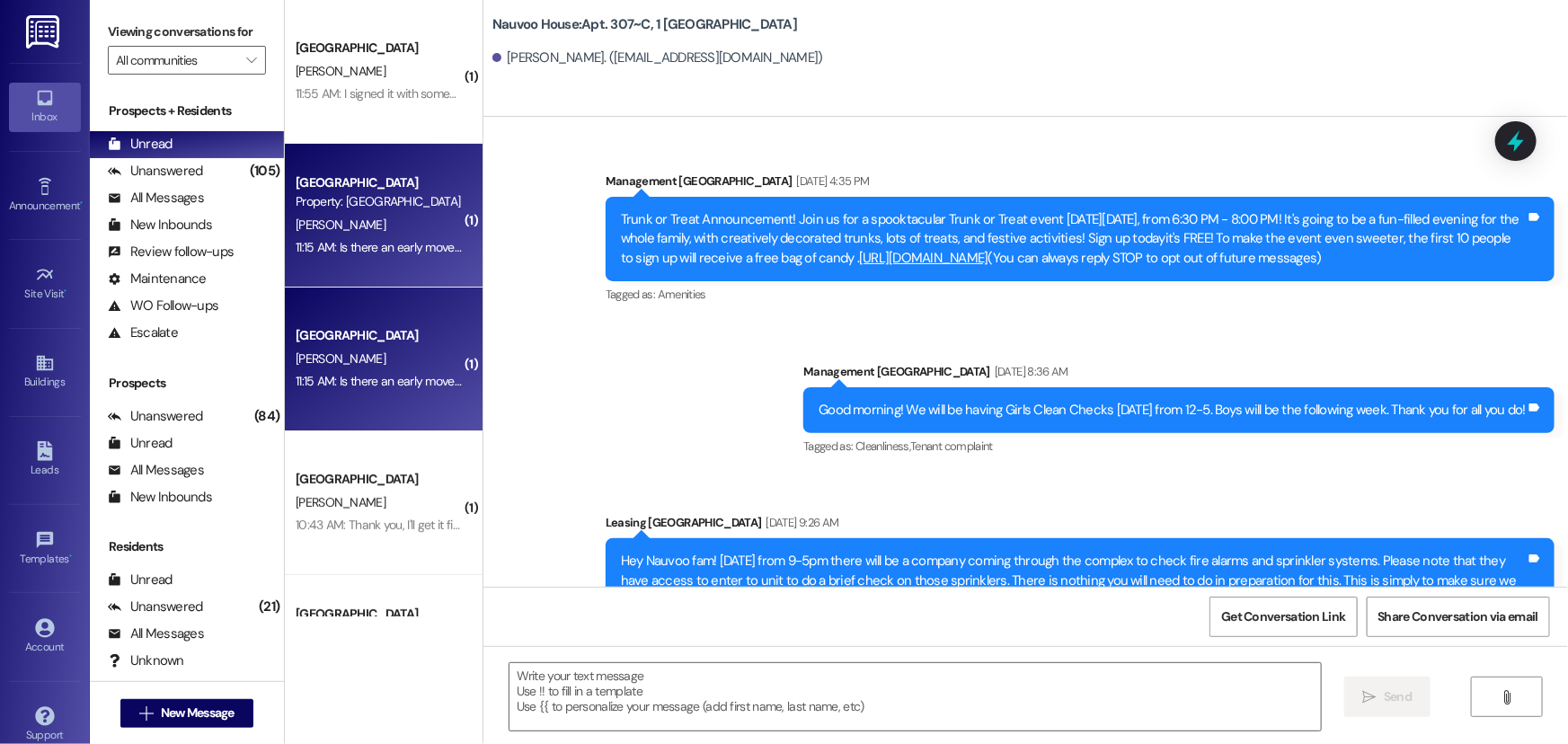
scroll to position [12466, 0]
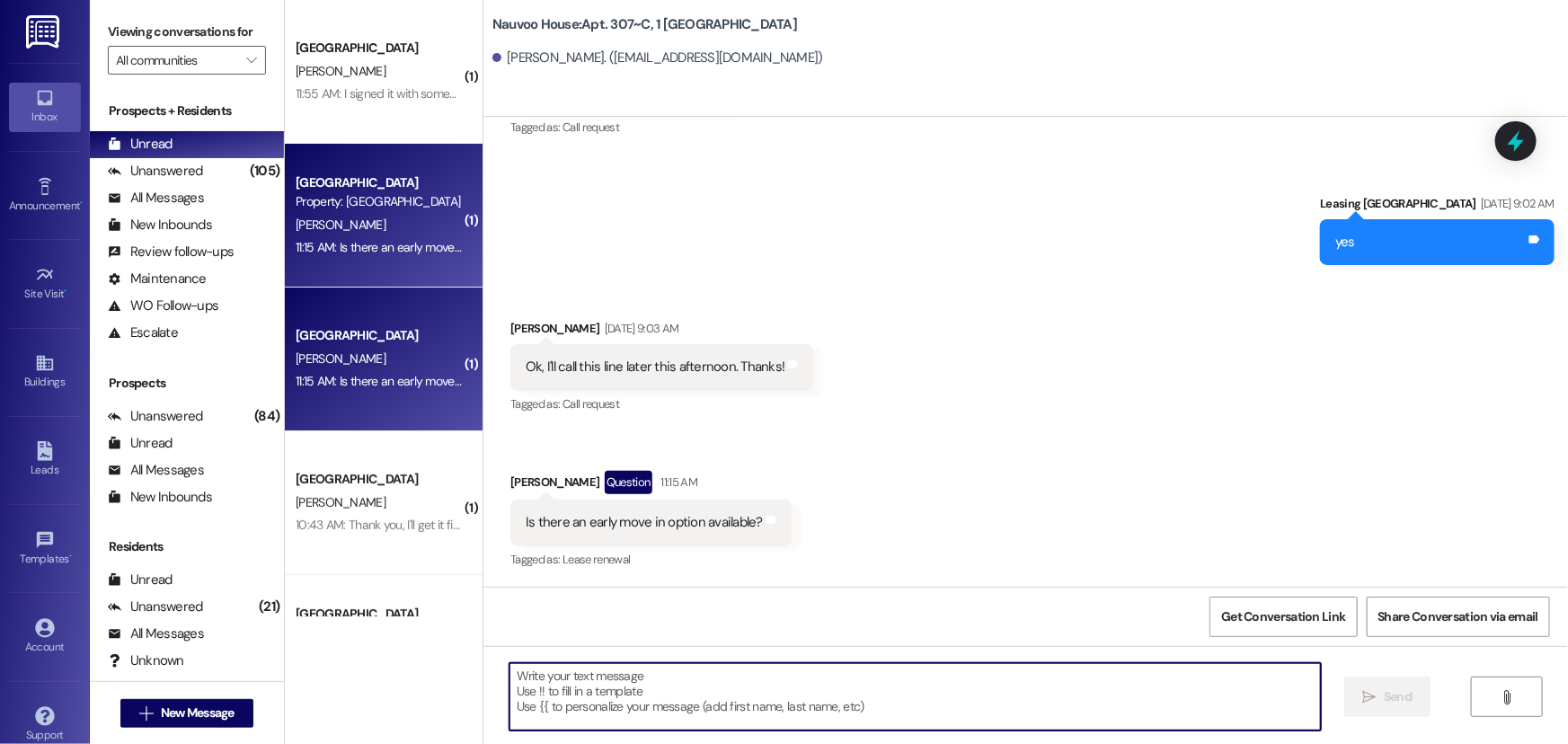
click at [549, 697] on textarea at bounding box center [915, 697] width 811 height 68
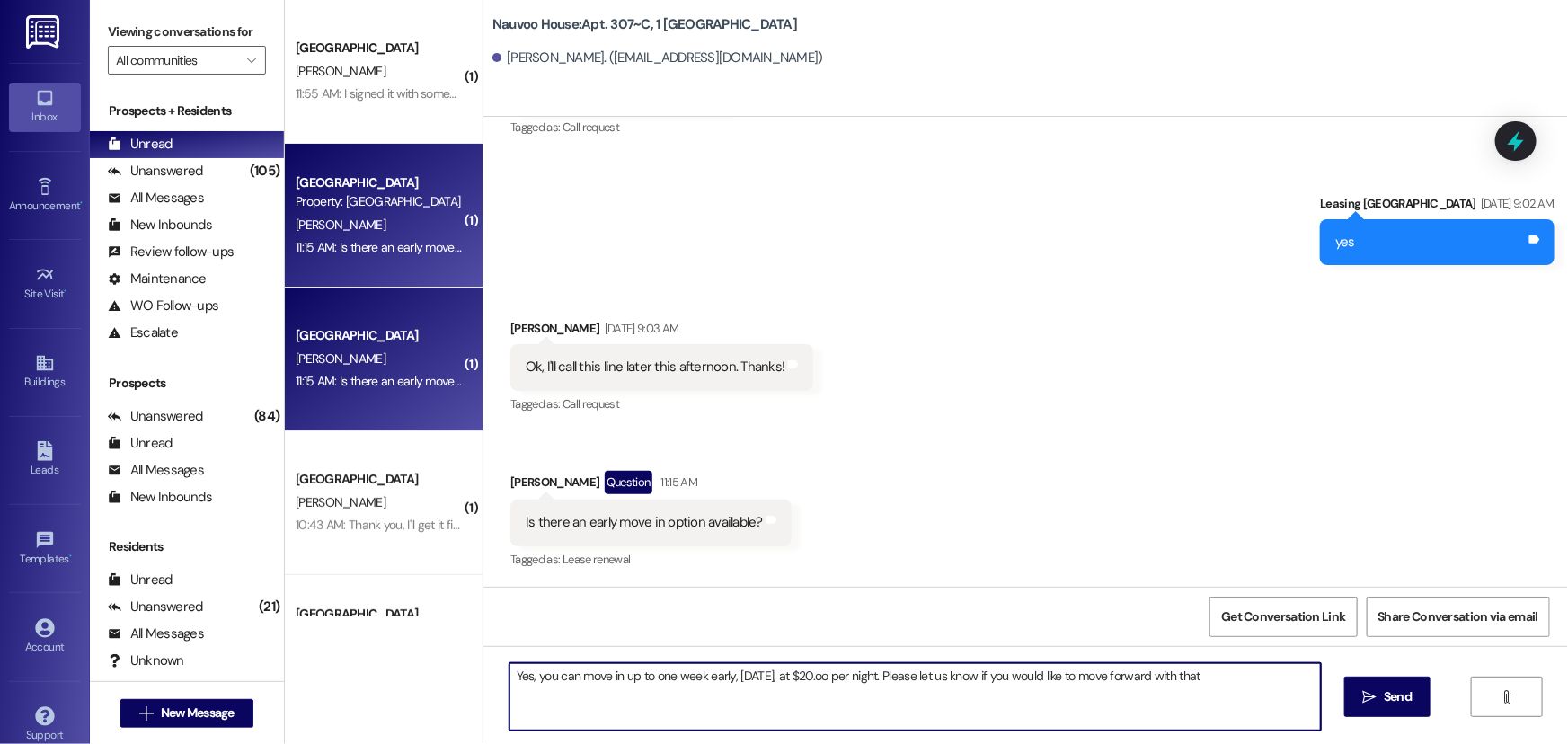
type textarea "Yes, you can move in up to one week early, [DATE], at $20.oo per night. Please …"
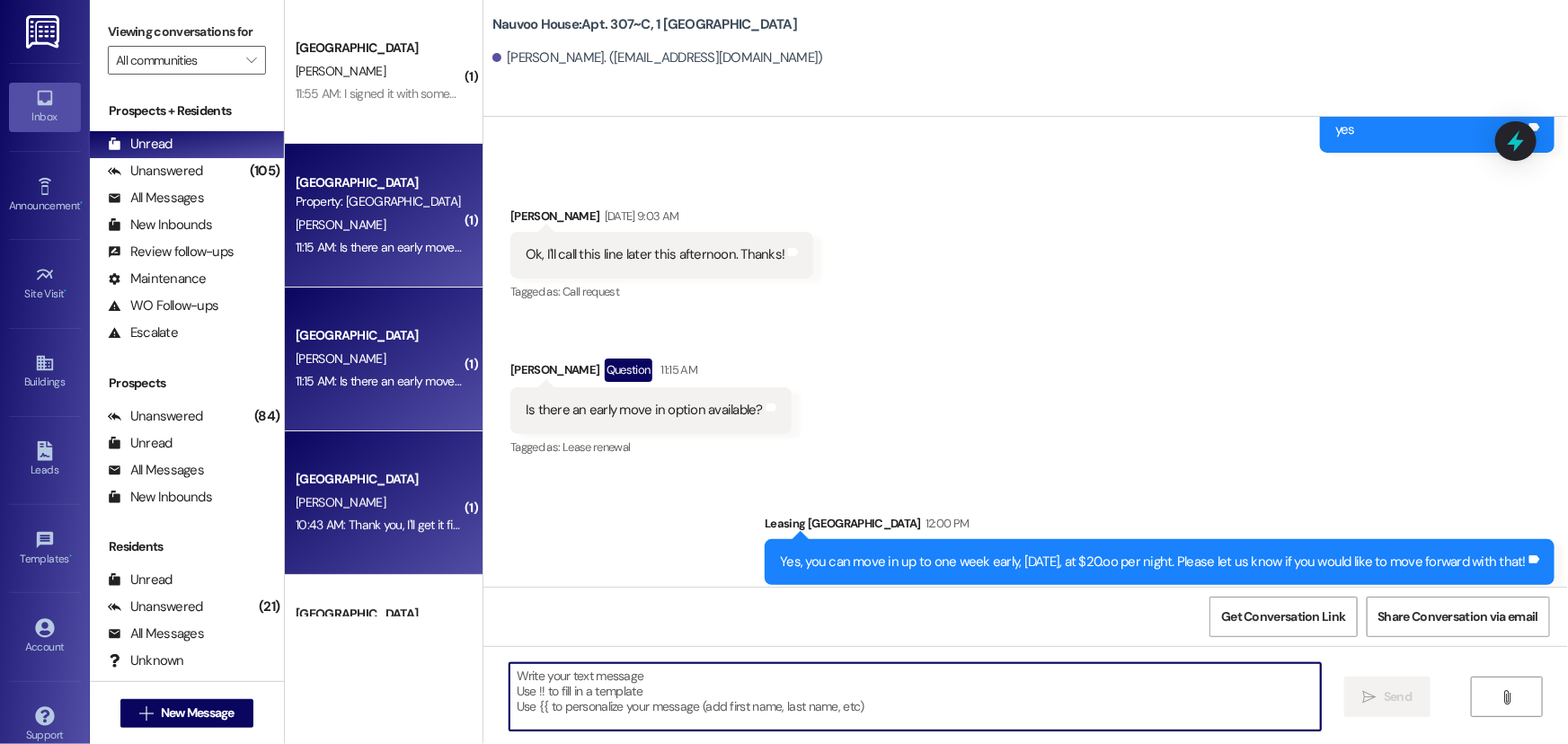
click at [400, 492] on div "Nauvoo House Prospect [PERSON_NAME] 10:43 AM: Thank you, I'll get it figured ou…" at bounding box center [383, 503] width 198 height 144
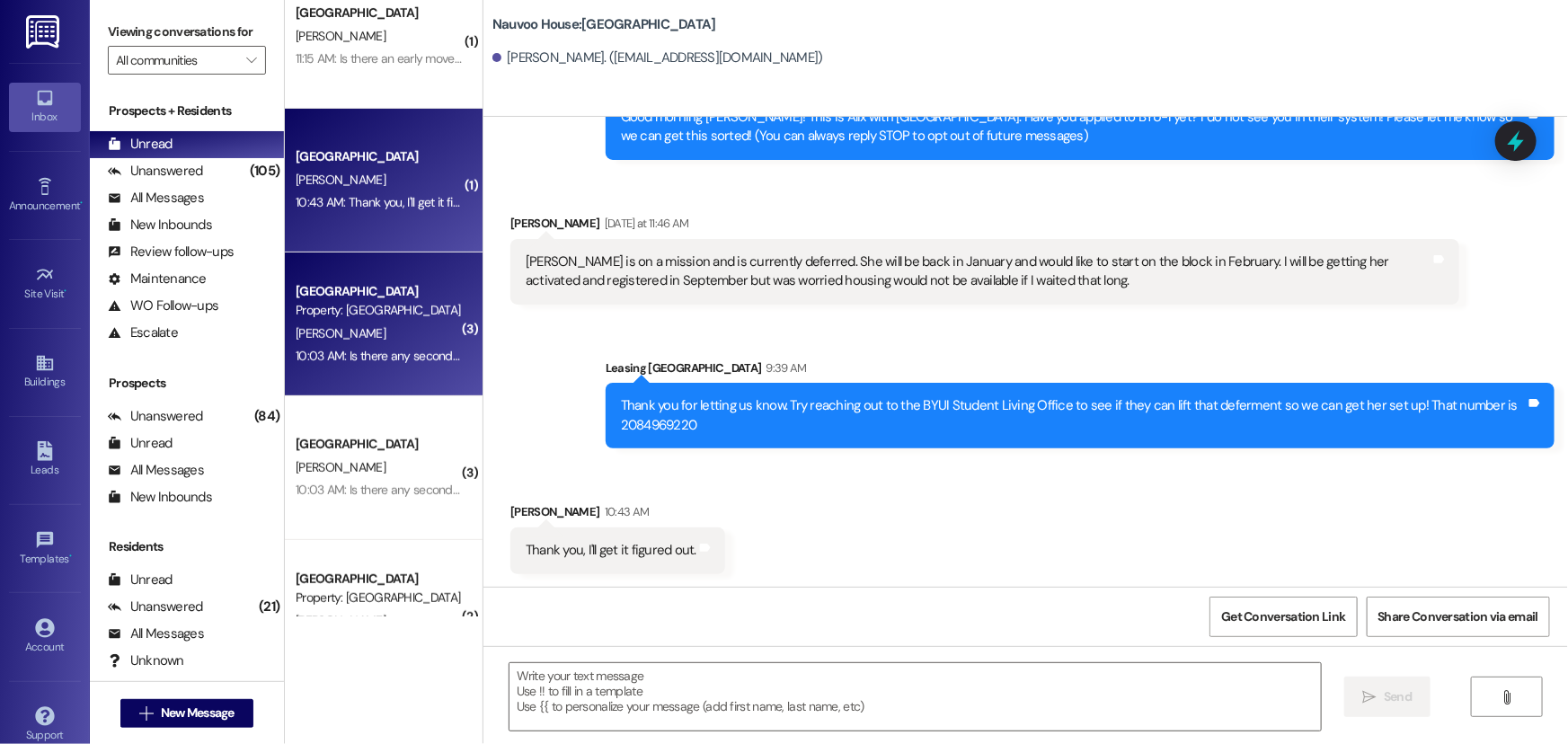
scroll to position [326, 0]
click at [350, 359] on div "10:03 AM: Is there any secondary tag I need to get for my bike so while I'm at …" at bounding box center [691, 352] width 790 height 16
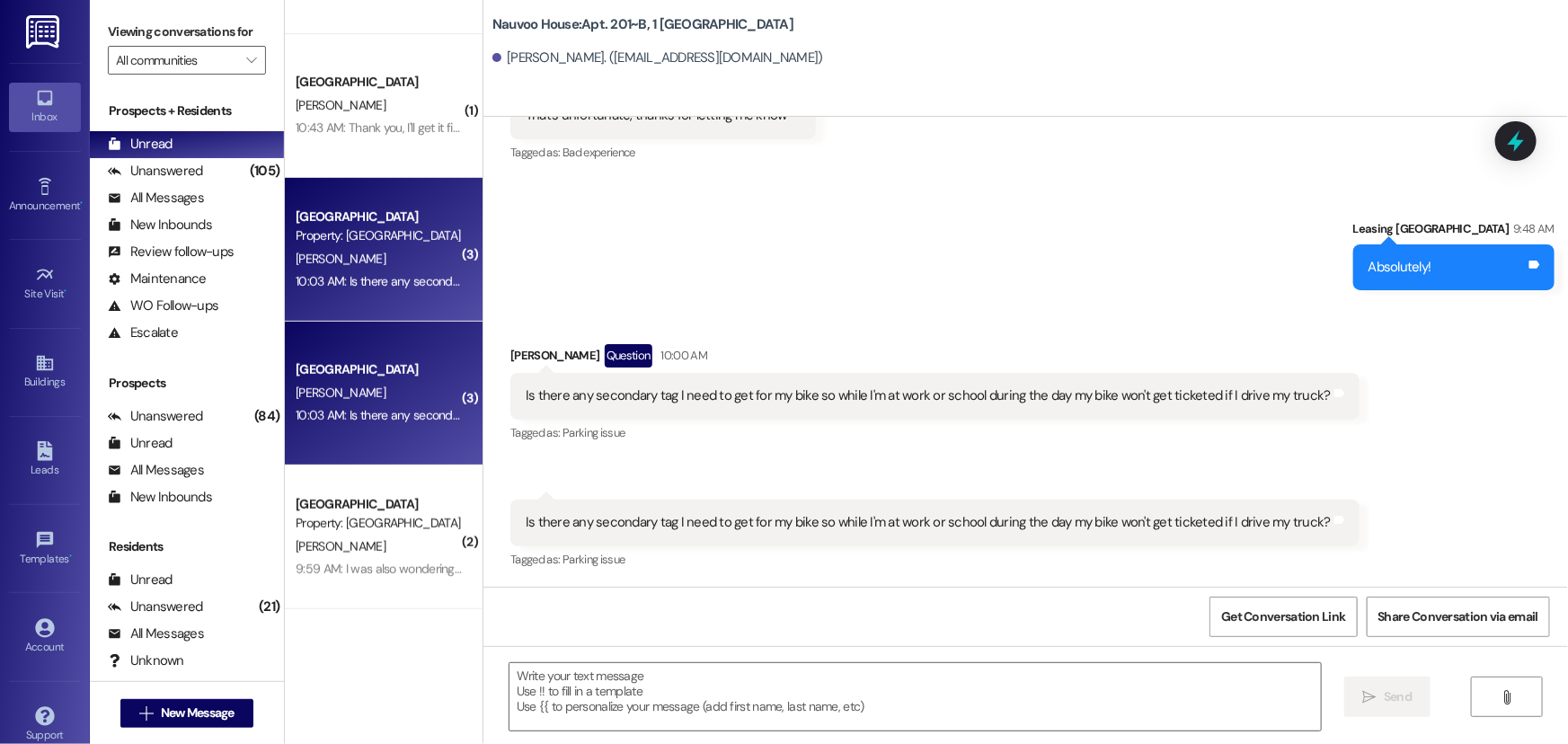
scroll to position [532, 0]
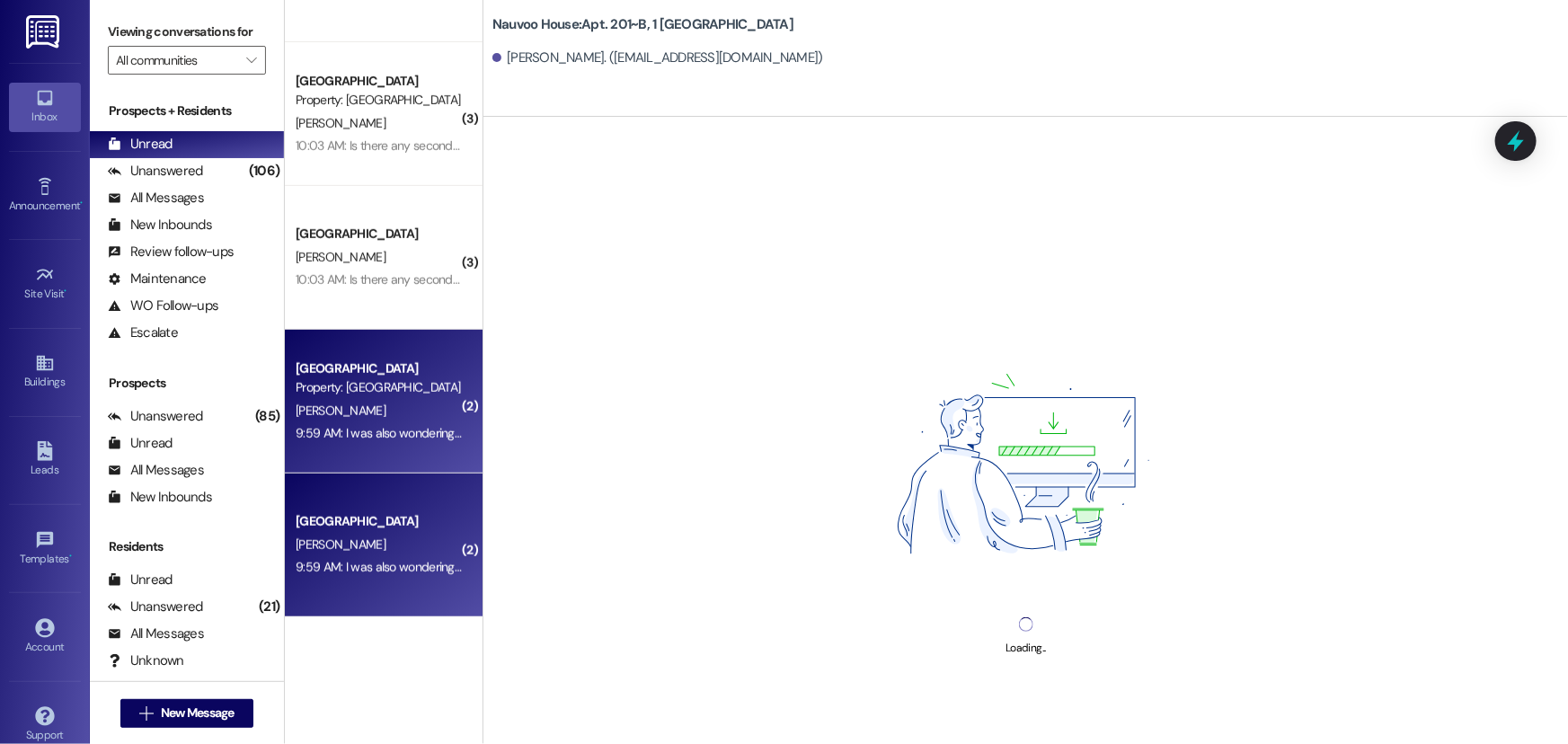
click at [349, 512] on div "[GEOGRAPHIC_DATA]" at bounding box center [379, 521] width 166 height 19
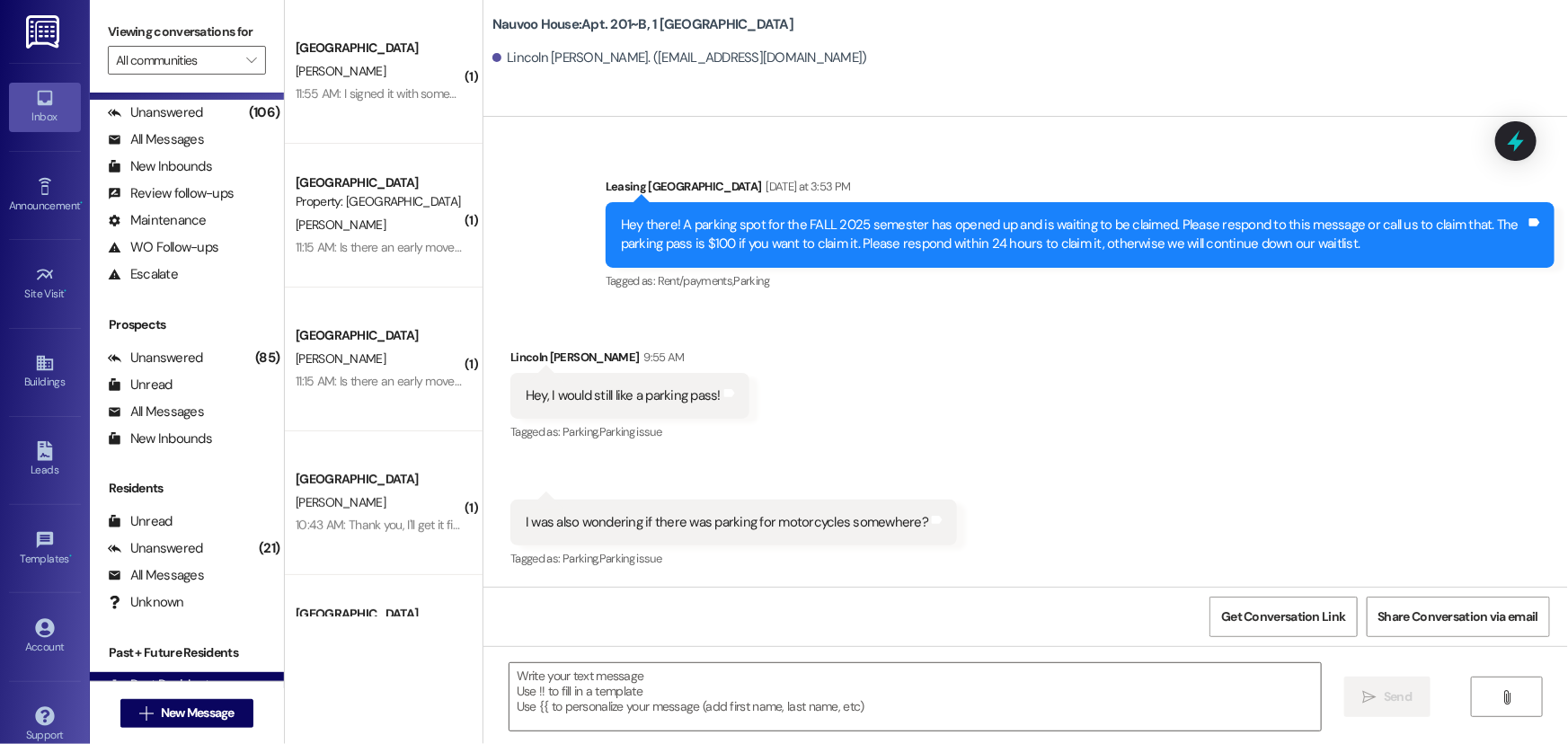
scroll to position [122, 0]
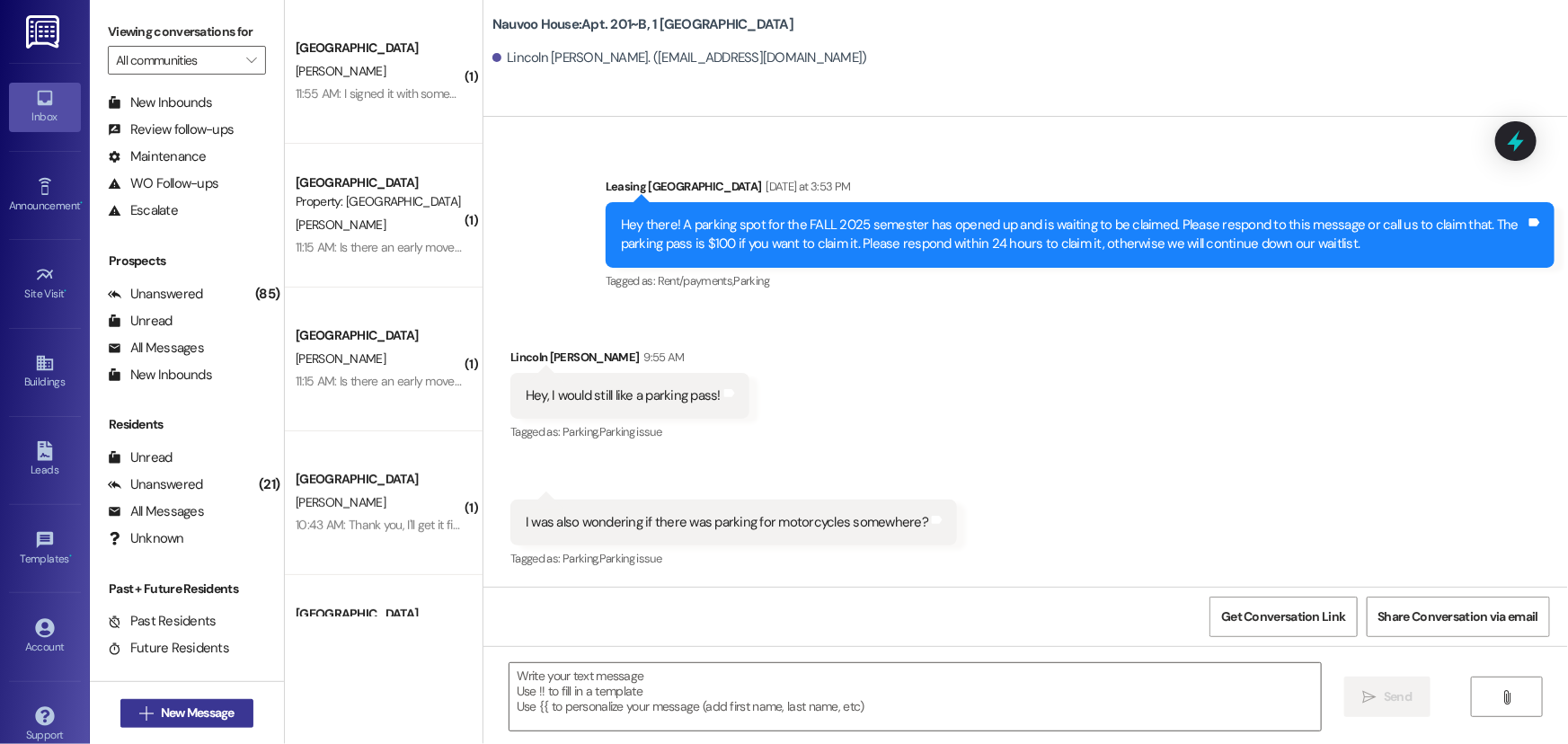
click at [166, 716] on span "New Message" at bounding box center [197, 712] width 73 height 19
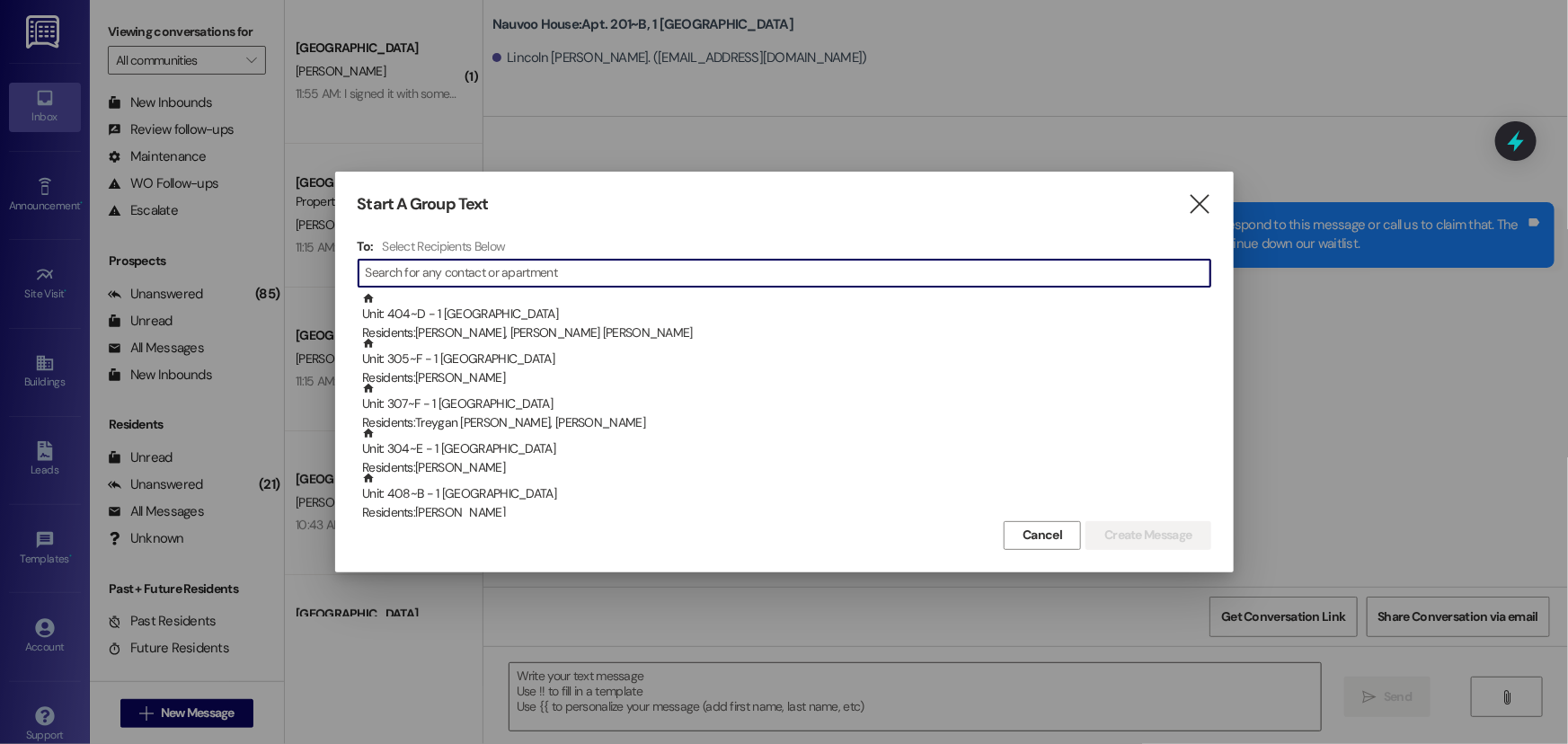
click at [404, 277] on input at bounding box center [788, 273] width 844 height 25
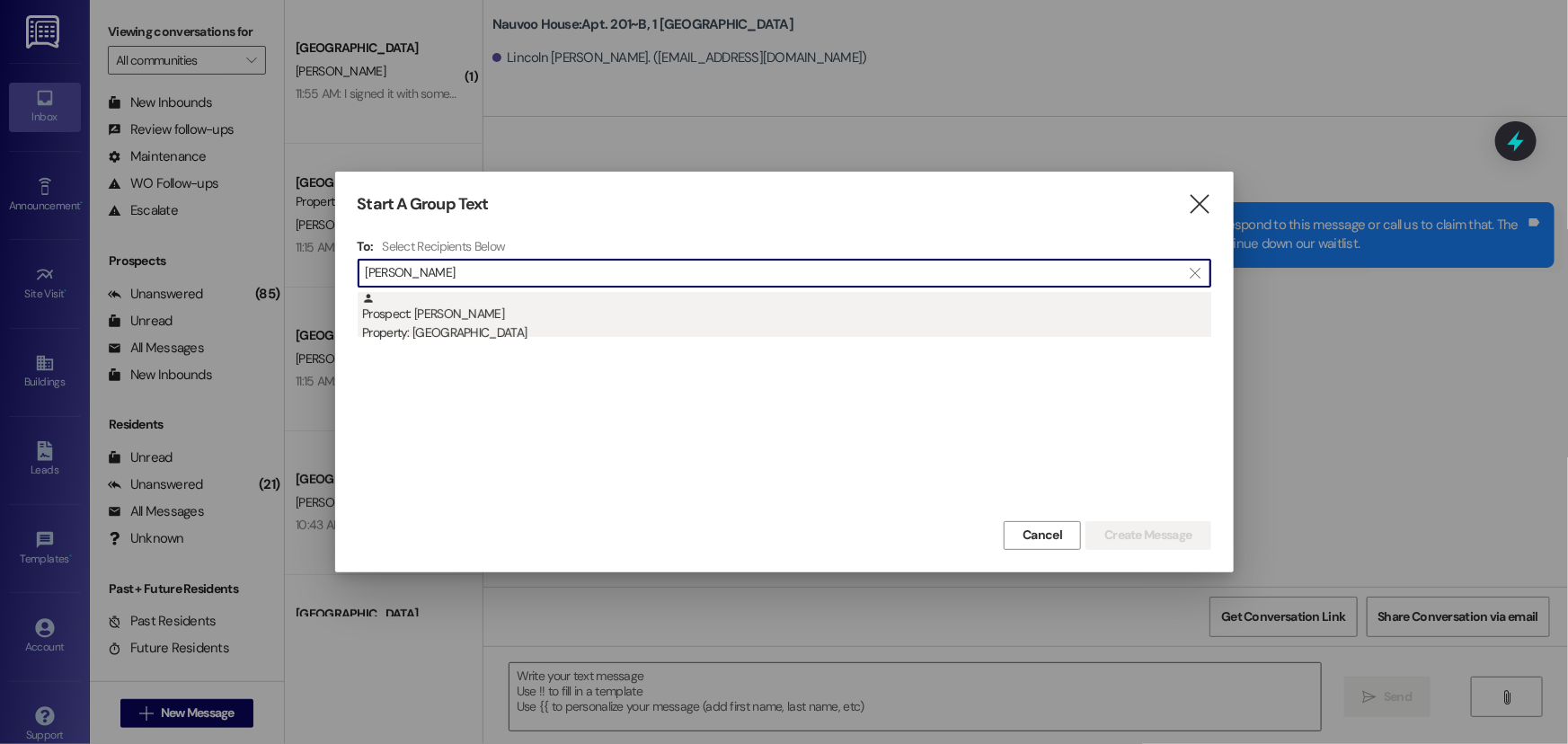
type input "[PERSON_NAME]"
click at [477, 324] on div "Property: [GEOGRAPHIC_DATA]" at bounding box center [786, 333] width 849 height 19
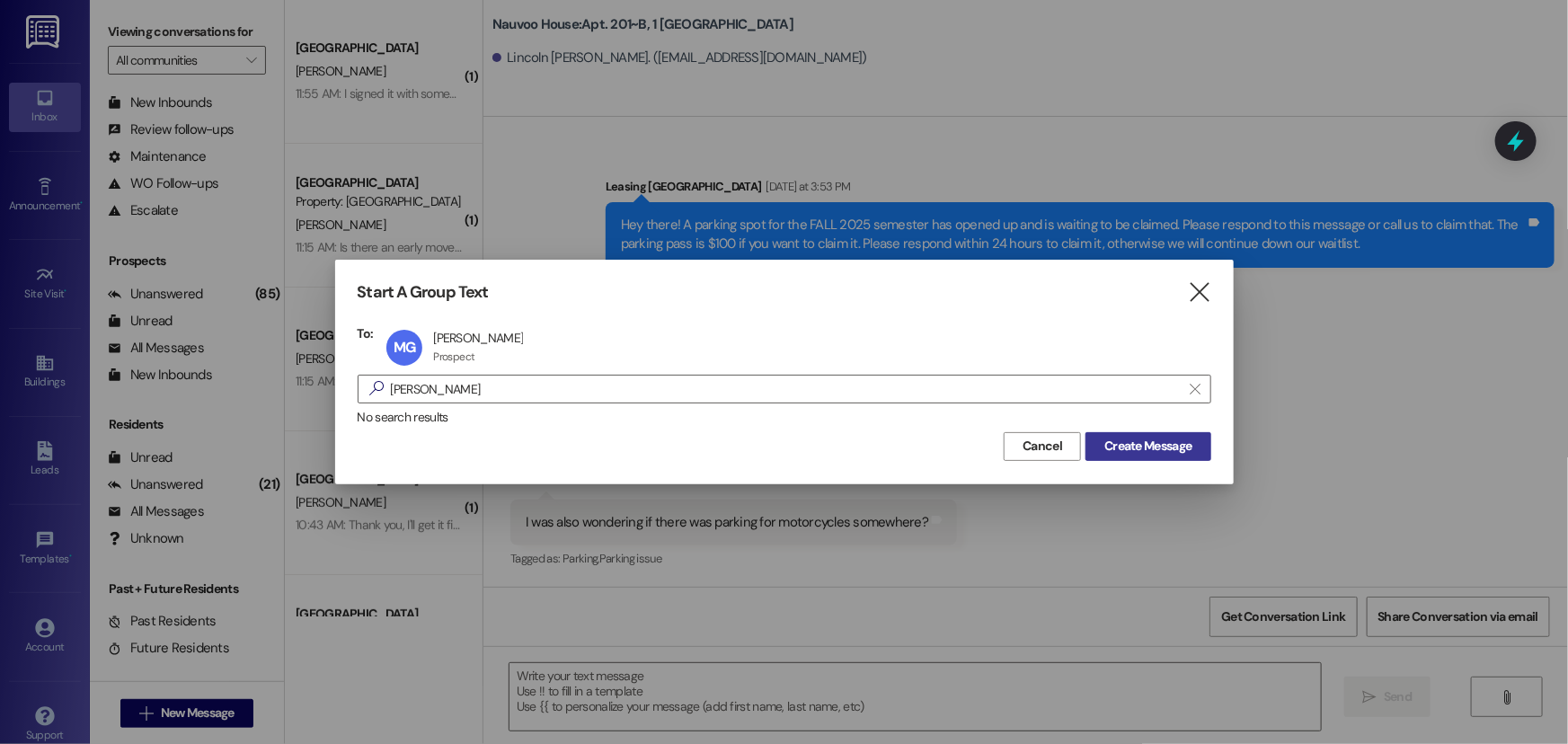
click at [1160, 448] on span "Create Message" at bounding box center [1148, 446] width 87 height 19
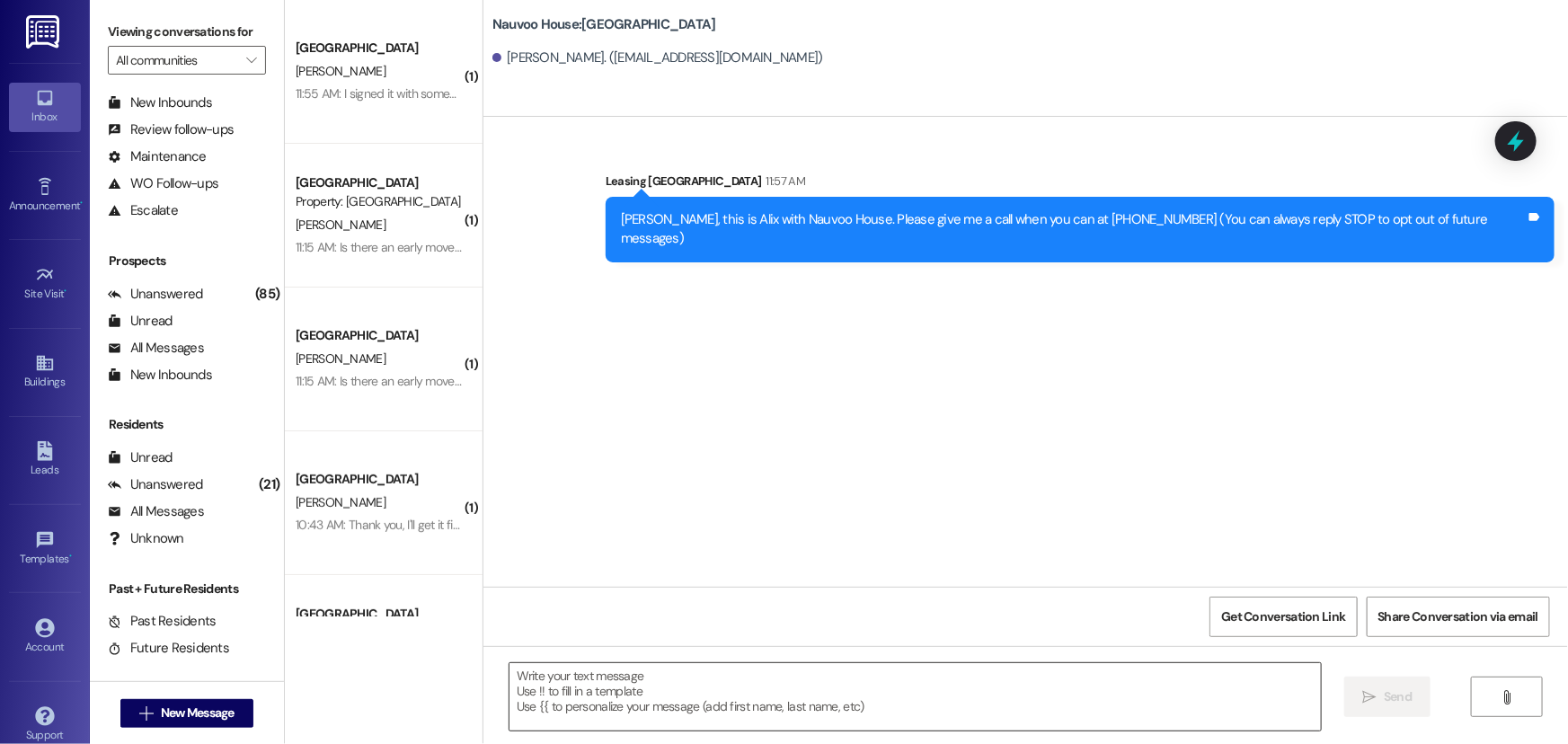
scroll to position [0, 0]
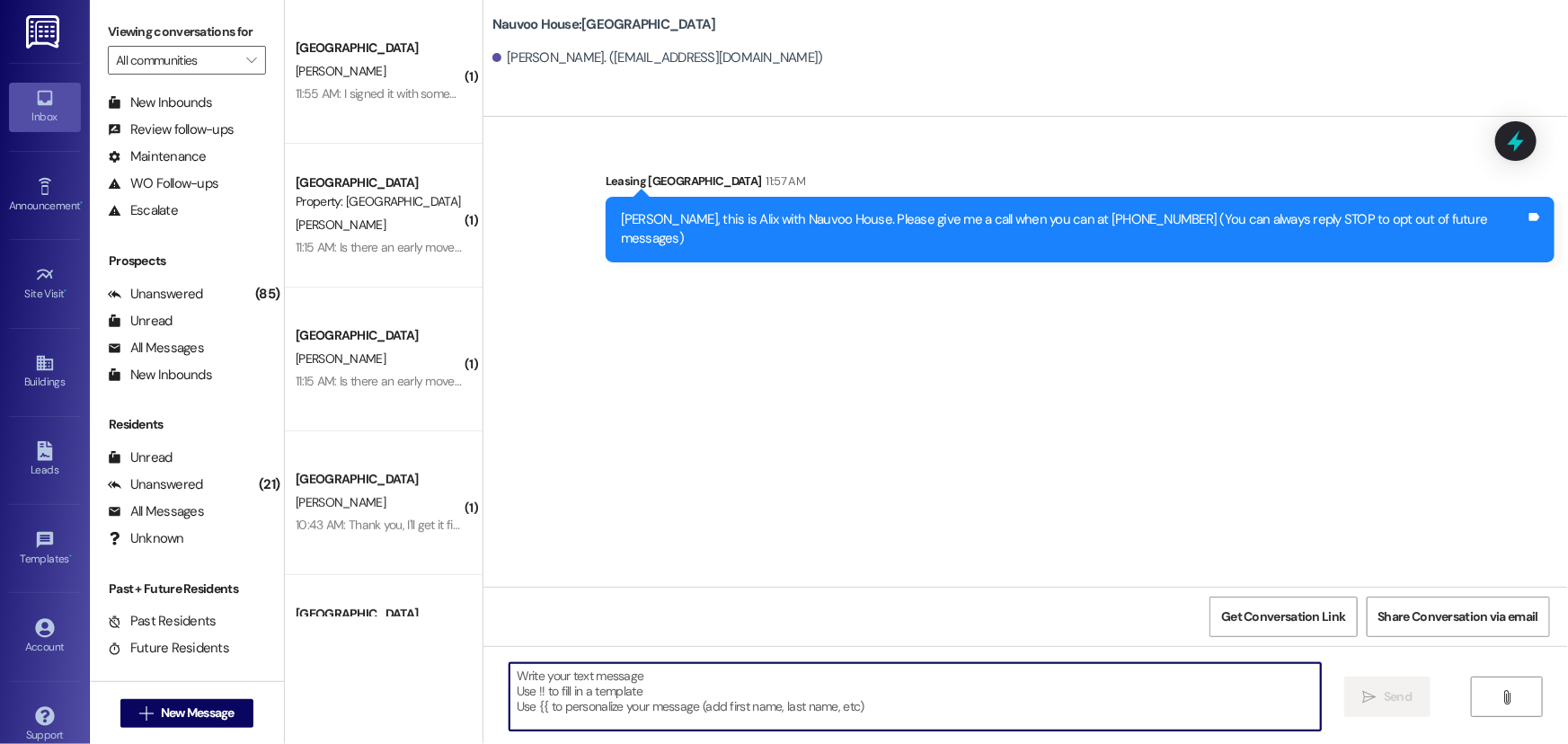
click at [621, 687] on textarea at bounding box center [915, 697] width 811 height 68
type textarea "[PHONE_NUMBER]"
